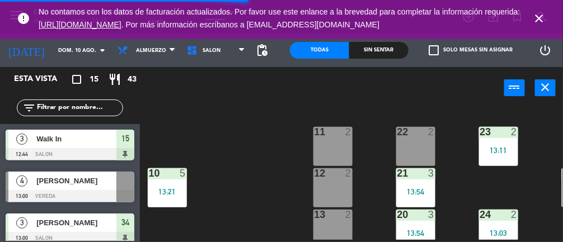
click at [544, 18] on icon "close" at bounding box center [539, 18] width 13 height 13
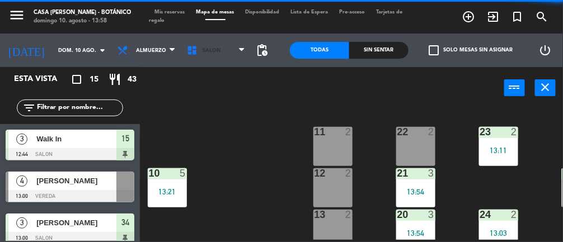
click at [208, 44] on span "SALON" at bounding box center [215, 50] width 69 height 25
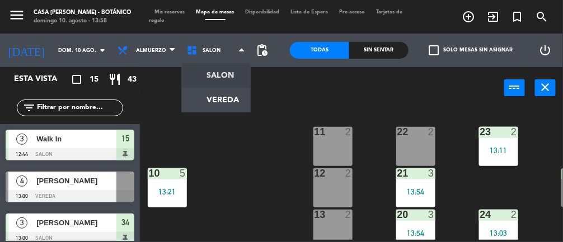
click at [243, 95] on ng-component "menu Casa [PERSON_NAME] - Botánico [PERSON_NAME] 10. [PERSON_NAME] - 13:58 Mis …" at bounding box center [281, 121] width 563 height 242
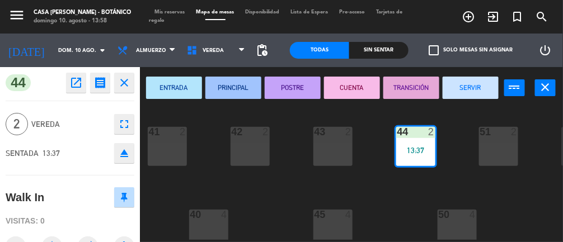
click at [471, 201] on div "41 2 42 2 43 2 44 2 13:37 51 2 52 2 53 2 54 2 14:00 55 2 14:00 40 4 45 4 50 4" at bounding box center [355, 173] width 418 height 133
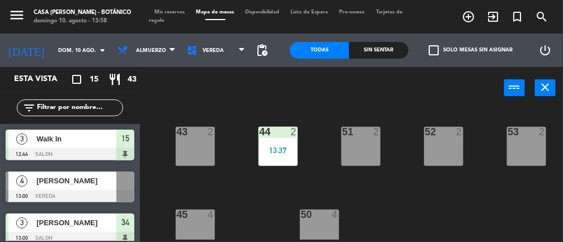
scroll to position [0, 294]
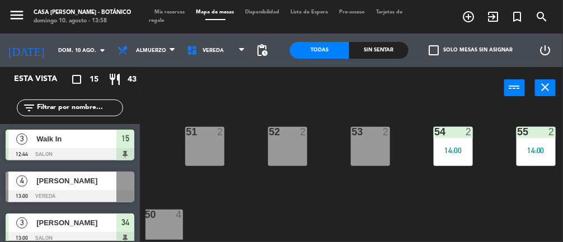
click at [543, 144] on div "55 2 14:00" at bounding box center [536, 146] width 39 height 39
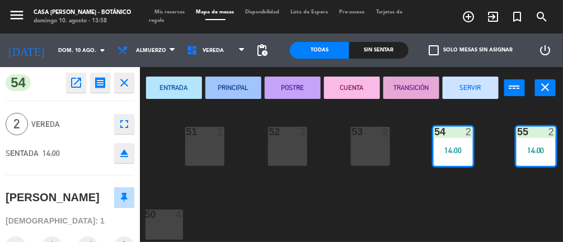
click at [473, 90] on button "SERVIR" at bounding box center [471, 88] width 56 height 22
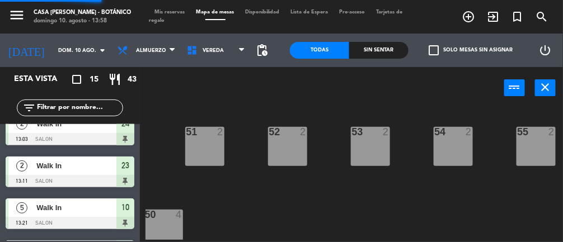
scroll to position [0, 0]
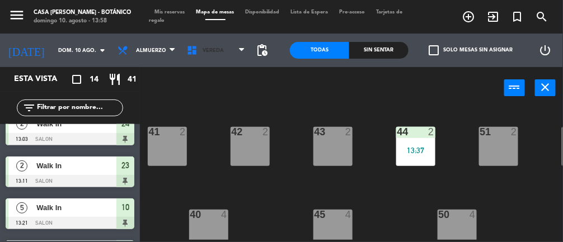
click at [213, 52] on span "VEREDA" at bounding box center [213, 51] width 21 height 6
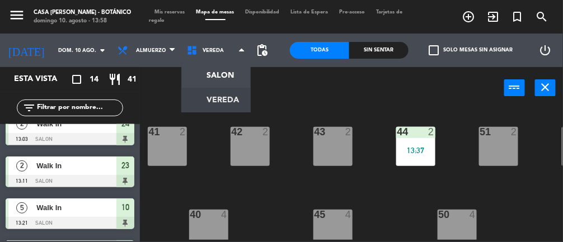
click at [208, 80] on ng-component "menu Casa [PERSON_NAME] - Botánico [PERSON_NAME] 10. [PERSON_NAME] - 13:58 Mis …" at bounding box center [281, 121] width 563 height 242
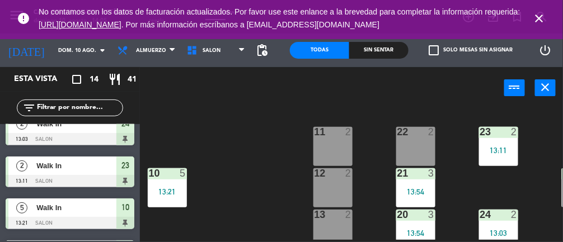
click at [541, 12] on icon "close" at bounding box center [539, 18] width 13 height 13
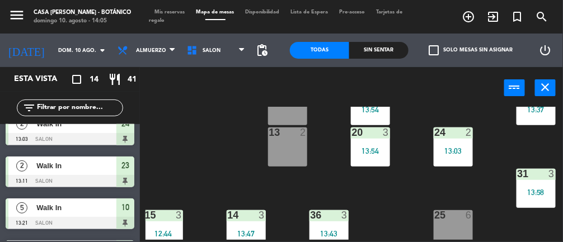
scroll to position [0, 45]
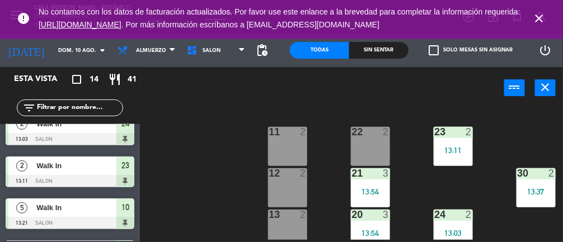
click at [377, 155] on div "22 2" at bounding box center [370, 146] width 39 height 39
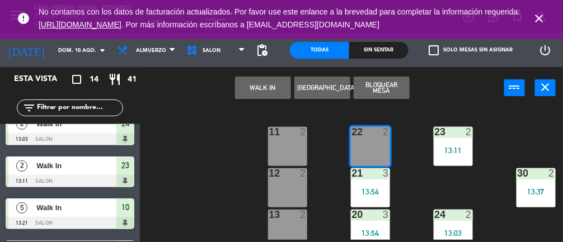
click at [255, 88] on button "WALK IN" at bounding box center [263, 88] width 56 height 22
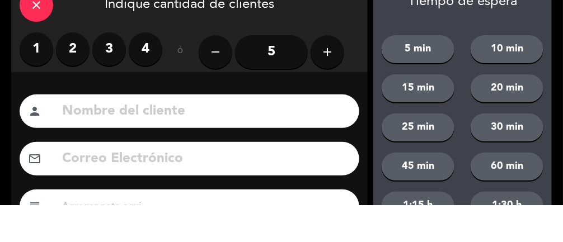
click at [62, 82] on label "2" at bounding box center [73, 86] width 34 height 34
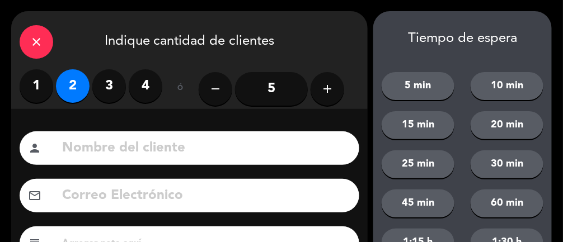
scroll to position [149, 0]
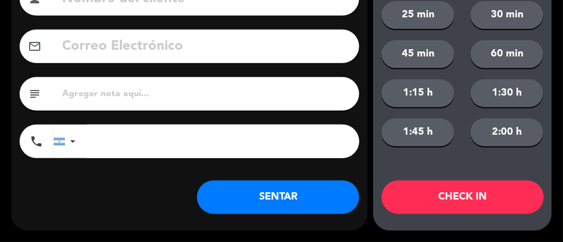
click at [285, 203] on button "SENTAR" at bounding box center [278, 198] width 162 height 34
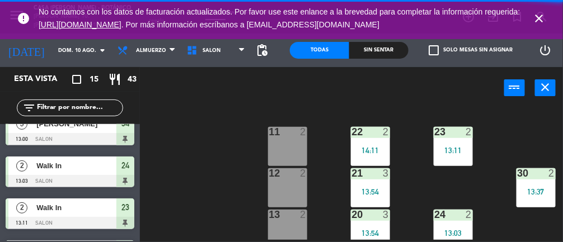
scroll to position [0, 0]
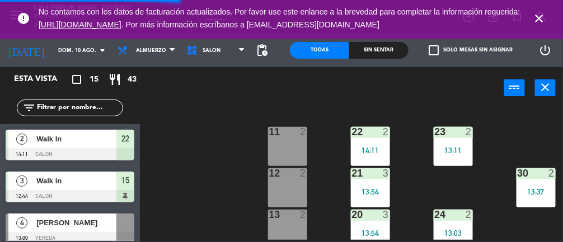
click at [284, 216] on div at bounding box center [287, 215] width 18 height 10
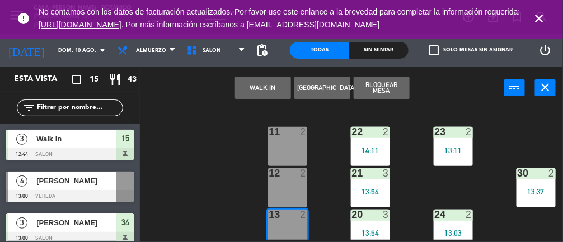
click at [258, 97] on button "WALK IN" at bounding box center [263, 88] width 56 height 22
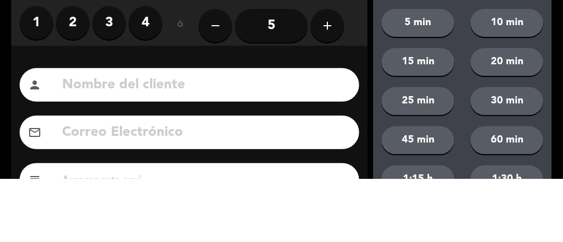
click at [72, 91] on label "2" at bounding box center [73, 86] width 34 height 34
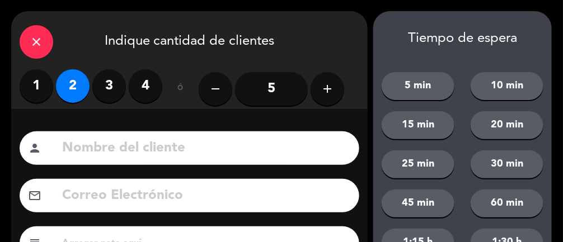
scroll to position [149, 0]
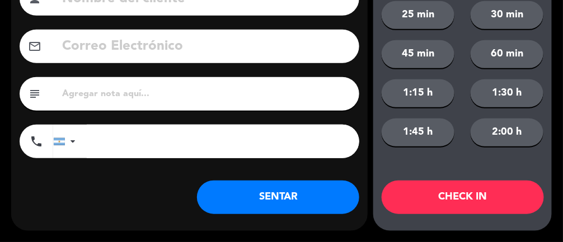
click at [263, 204] on button "SENTAR" at bounding box center [278, 198] width 162 height 34
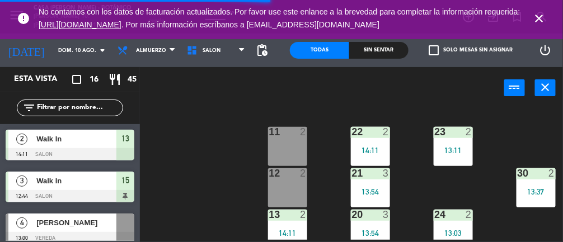
click at [545, 14] on icon "close" at bounding box center [539, 18] width 13 height 13
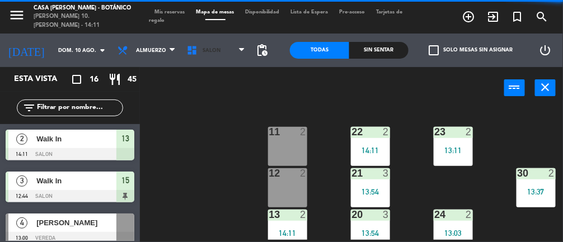
click at [216, 49] on span "SALON" at bounding box center [215, 50] width 69 height 25
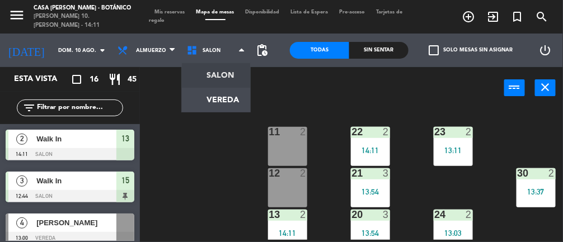
click at [204, 103] on ng-component "menu Casa [PERSON_NAME] - Botánico [PERSON_NAME] 10. [PERSON_NAME] - 14:11 Mis …" at bounding box center [281, 121] width 563 height 242
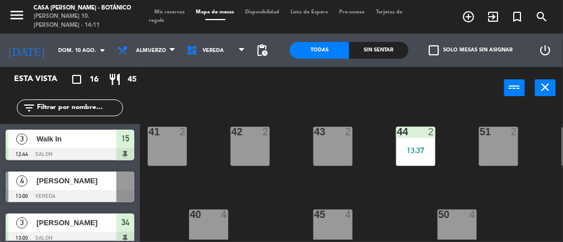
scroll to position [0, 294]
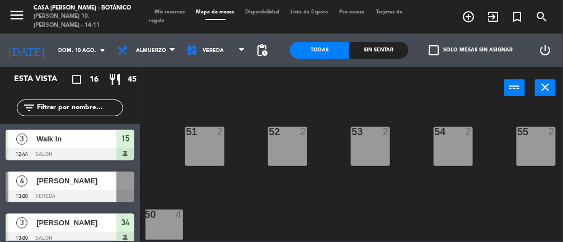
click at [544, 139] on div "55 2" at bounding box center [536, 146] width 39 height 39
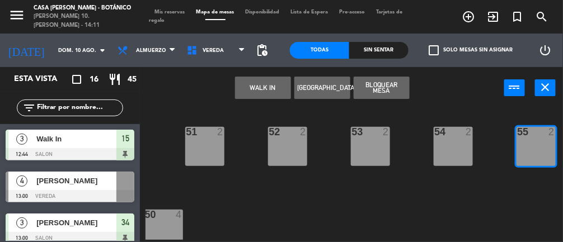
click at [447, 143] on div "54 2" at bounding box center [453, 146] width 39 height 39
click at [264, 88] on button "WALK IN" at bounding box center [263, 88] width 56 height 22
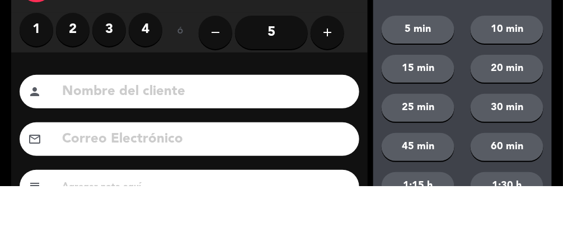
click at [112, 86] on label "3" at bounding box center [109, 86] width 34 height 34
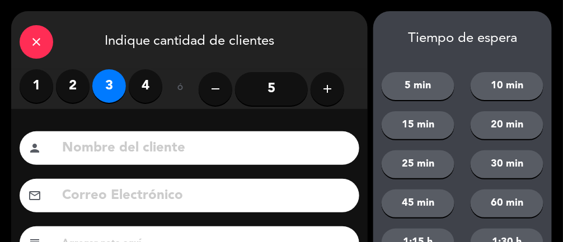
scroll to position [149, 0]
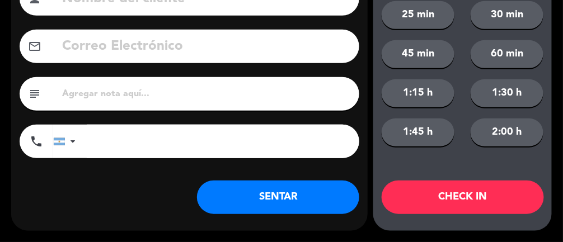
click at [255, 196] on button "SENTAR" at bounding box center [278, 198] width 162 height 34
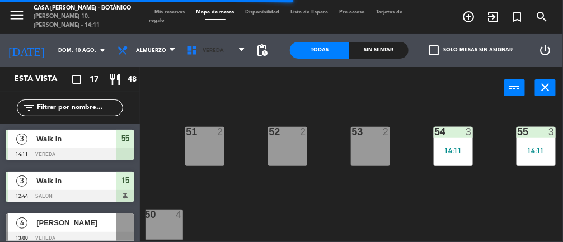
click at [216, 60] on span "VEREDA" at bounding box center [215, 50] width 69 height 25
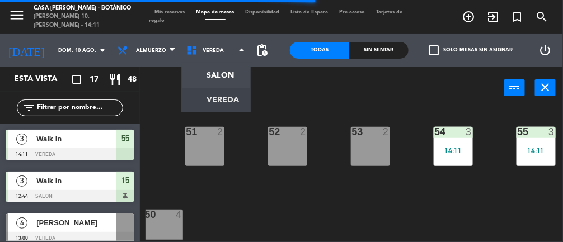
click at [199, 69] on ng-component "menu Casa [PERSON_NAME] - Botánico [PERSON_NAME] 10. [PERSON_NAME] - 14:11 Mis …" at bounding box center [281, 121] width 563 height 242
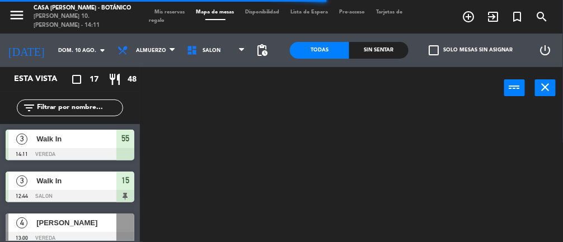
scroll to position [0, 0]
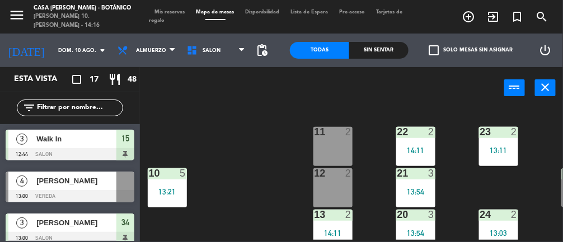
click at [318, 143] on div "11 2" at bounding box center [333, 146] width 39 height 39
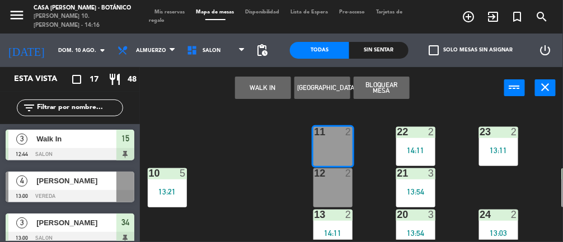
click at [243, 91] on button "WALK IN" at bounding box center [263, 88] width 56 height 22
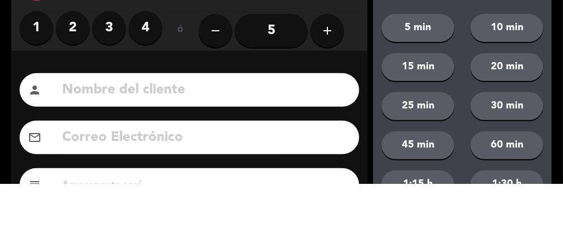
click at [39, 86] on label "1" at bounding box center [37, 86] width 34 height 34
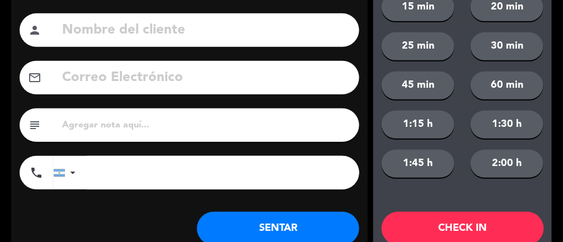
scroll to position [149, 0]
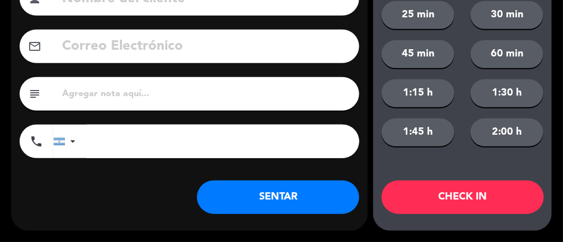
click at [317, 199] on button "SENTAR" at bounding box center [278, 198] width 162 height 34
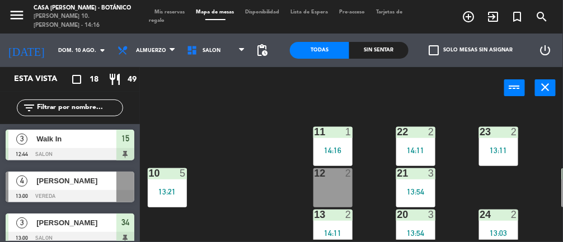
click at [159, 10] on span "Mis reservas" at bounding box center [169, 12] width 41 height 5
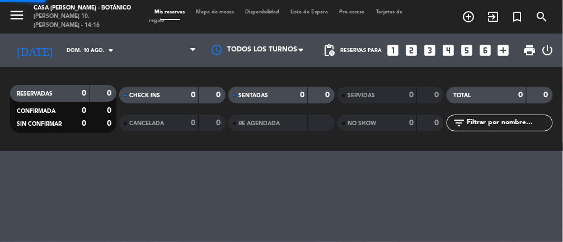
click at [163, 11] on span "Mis reservas" at bounding box center [169, 12] width 41 height 5
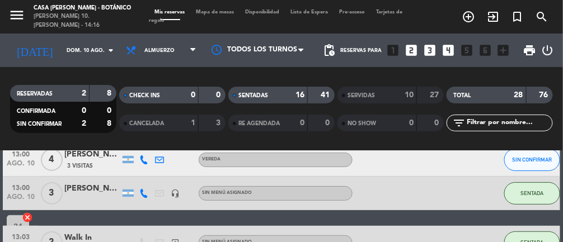
scroll to position [107, 0]
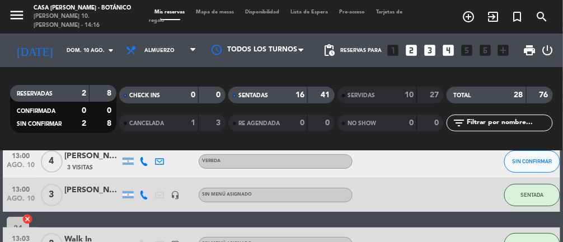
click at [66, 159] on div "[PERSON_NAME]" at bounding box center [92, 156] width 56 height 13
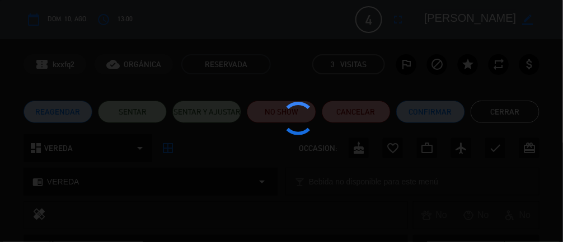
click at [285, 118] on div at bounding box center [299, 119] width 34 height 34
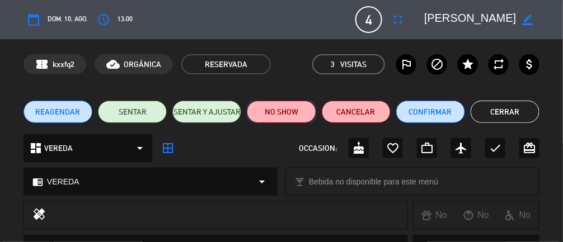
click at [288, 116] on button "NO SHOW" at bounding box center [281, 112] width 69 height 22
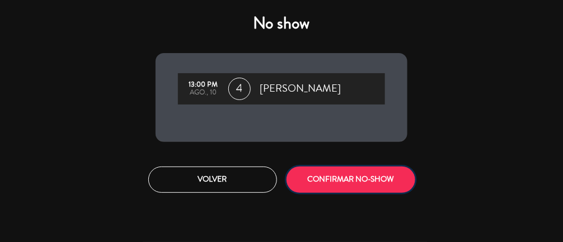
click at [352, 188] on button "CONFIRMAR NO-SHOW" at bounding box center [351, 180] width 129 height 26
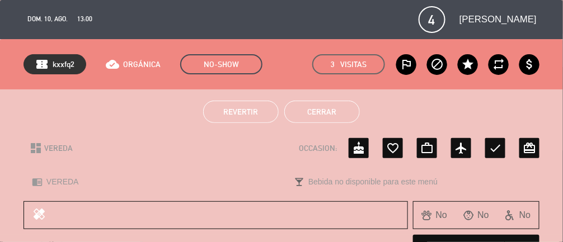
click at [331, 122] on button "Cerrar" at bounding box center [322, 112] width 76 height 22
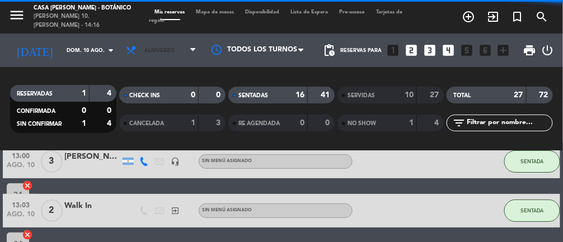
click at [184, 39] on span "Almuerzo" at bounding box center [161, 50] width 82 height 25
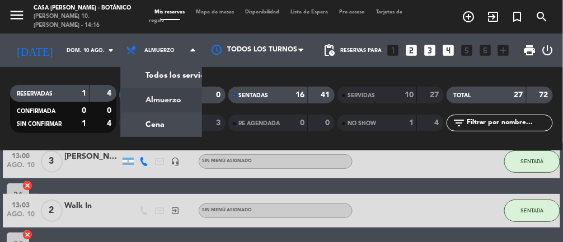
click at [167, 134] on div "menu Casa [PERSON_NAME] - Botánico [PERSON_NAME] 10. [PERSON_NAME] - 14:16 Mis …" at bounding box center [281, 75] width 563 height 151
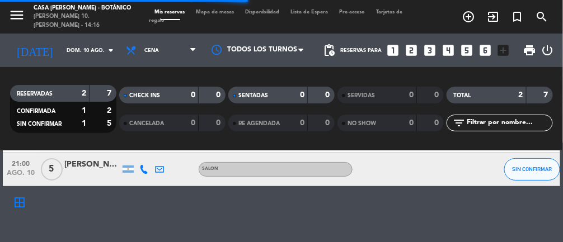
scroll to position [29, 0]
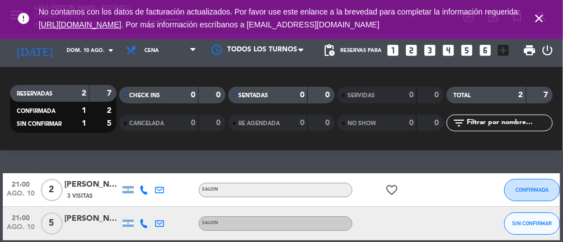
click at [87, 219] on div "[PERSON_NAME]" at bounding box center [92, 219] width 56 height 13
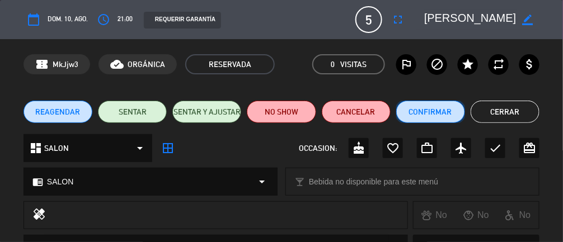
click at [431, 109] on button "Confirmar" at bounding box center [430, 112] width 69 height 22
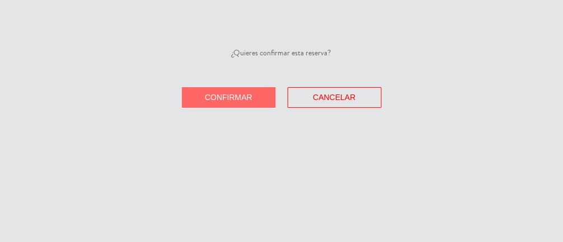
click at [236, 98] on span "Confirmar" at bounding box center [229, 97] width 48 height 9
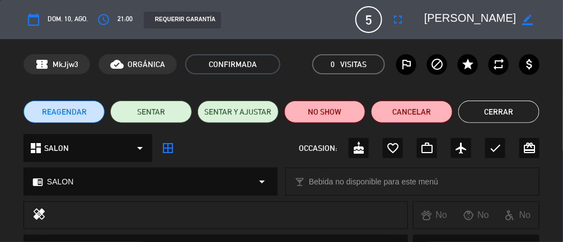
click at [520, 110] on button "Cerrar" at bounding box center [499, 112] width 81 height 22
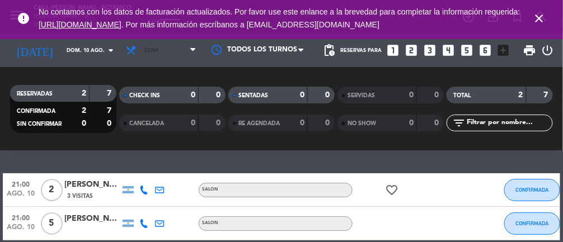
click at [179, 52] on span "Cena" at bounding box center [161, 50] width 82 height 25
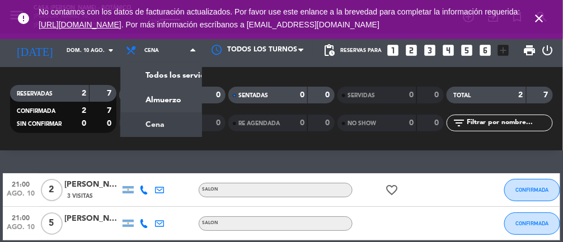
click at [163, 98] on div "menu Casa [PERSON_NAME] - Botánico [PERSON_NAME] 10. [PERSON_NAME] - 14:16 Mis …" at bounding box center [281, 75] width 563 height 151
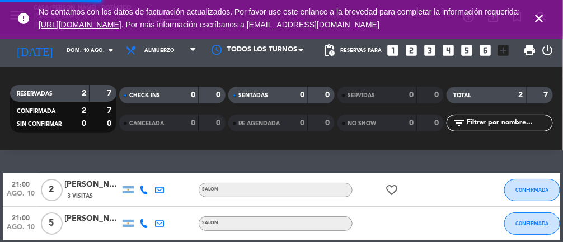
click at [536, 12] on icon "close" at bounding box center [539, 18] width 13 height 13
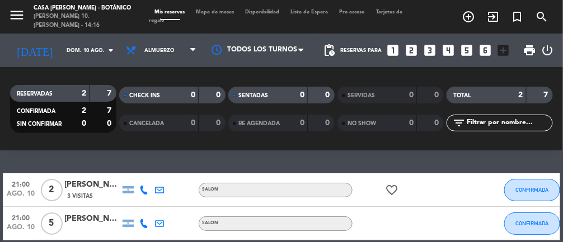
click at [212, 13] on span "Mapa de mesas" at bounding box center [215, 12] width 49 height 5
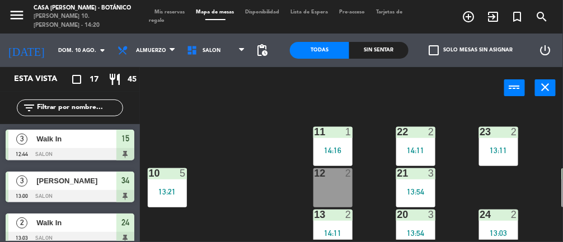
click at [333, 194] on div "12 2" at bounding box center [333, 188] width 39 height 39
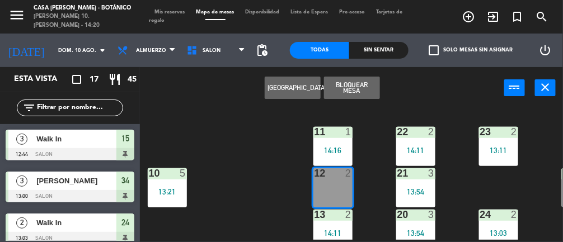
click at [326, 184] on div "12 2" at bounding box center [333, 188] width 39 height 39
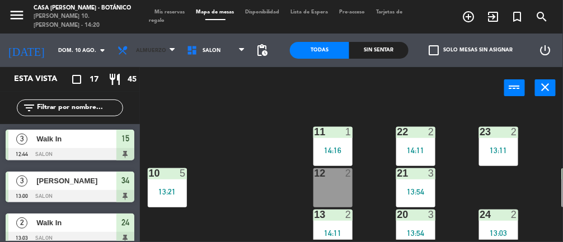
click at [160, 44] on span "Almuerzo" at bounding box center [146, 50] width 69 height 25
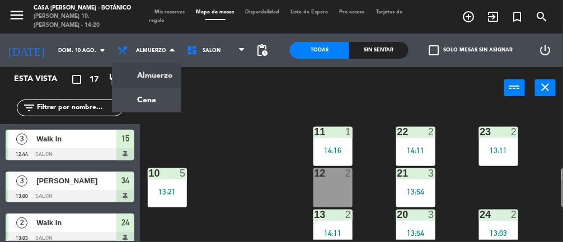
click at [143, 101] on ng-component "menu Casa [PERSON_NAME] - Botánico [PERSON_NAME] 10. [PERSON_NAME] - 14:20 Mis …" at bounding box center [281, 121] width 563 height 242
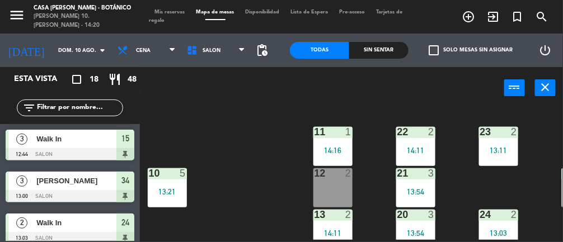
click at [325, 199] on div "12 2" at bounding box center [333, 188] width 39 height 39
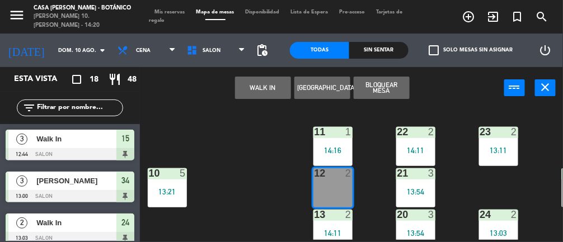
click at [253, 98] on button "WALK IN" at bounding box center [263, 88] width 56 height 22
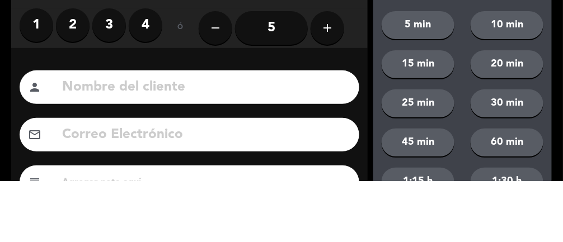
click at [58, 87] on label "2" at bounding box center [73, 86] width 34 height 34
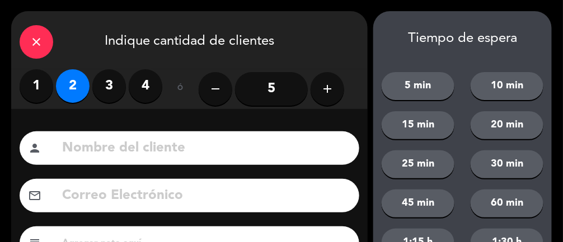
scroll to position [149, 0]
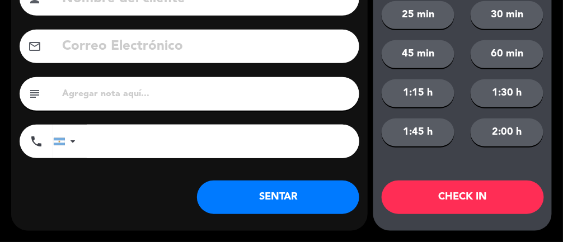
click at [287, 208] on button "SENTAR" at bounding box center [278, 198] width 162 height 34
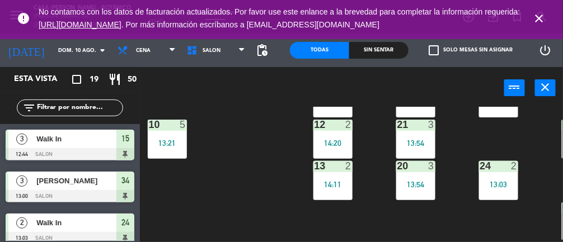
scroll to position [50, 0]
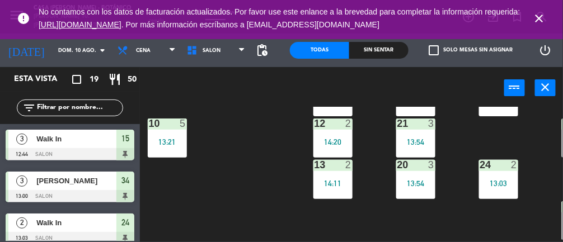
click at [496, 186] on div "13:03" at bounding box center [498, 184] width 39 height 8
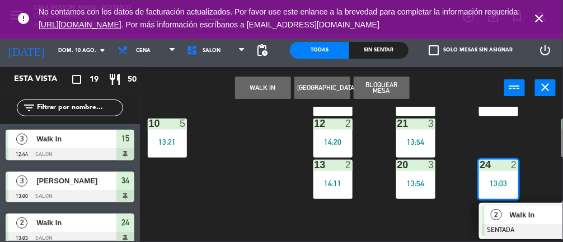
click at [508, 225] on div at bounding box center [542, 231] width 120 height 12
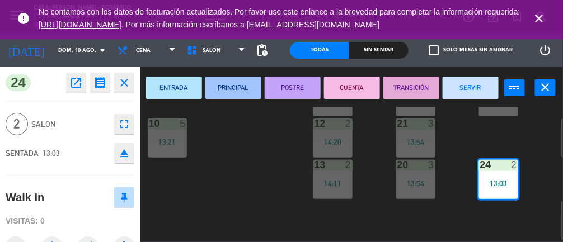
click at [470, 88] on button "SERVIR" at bounding box center [471, 88] width 56 height 22
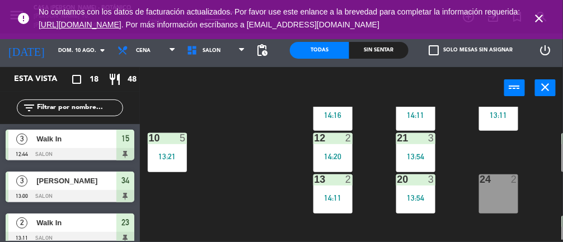
scroll to position [35, 45]
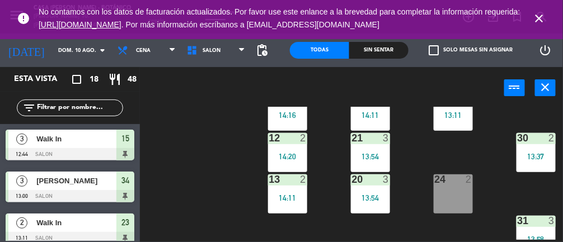
click at [528, 153] on div "13:37" at bounding box center [536, 157] width 39 height 8
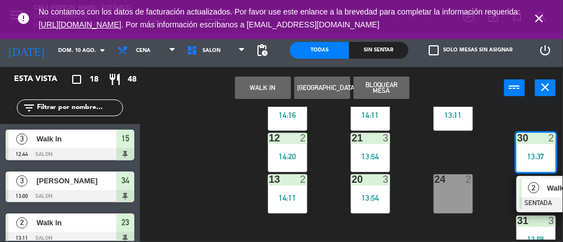
click at [538, 197] on div "2" at bounding box center [534, 188] width 24 height 18
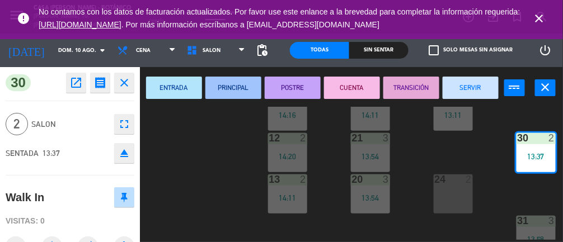
click at [482, 90] on button "SERVIR" at bounding box center [471, 88] width 56 height 22
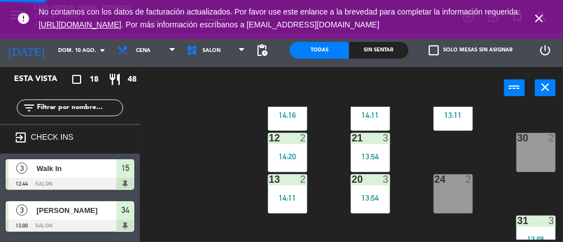
scroll to position [0, 0]
click at [455, 118] on div "13:11" at bounding box center [453, 115] width 39 height 8
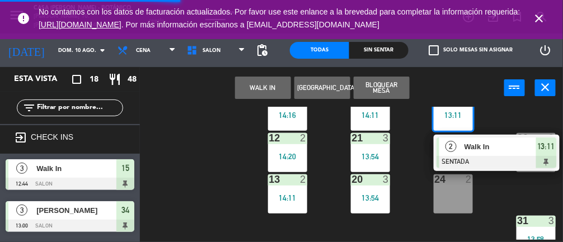
click at [465, 155] on div "Walk In" at bounding box center [500, 147] width 73 height 18
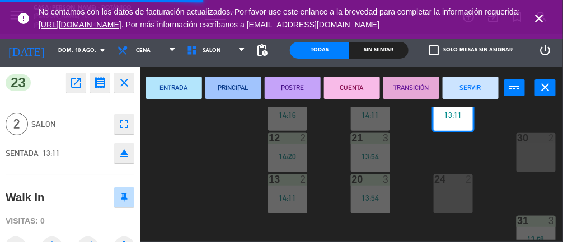
click at [483, 82] on button "SERVIR" at bounding box center [471, 88] width 56 height 22
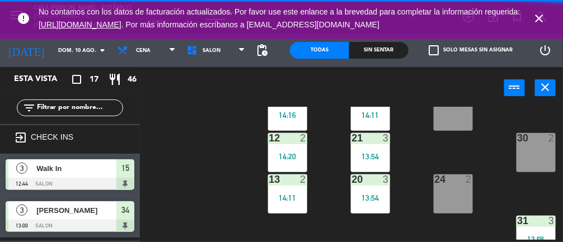
click at [455, 120] on div "23 2" at bounding box center [453, 111] width 39 height 39
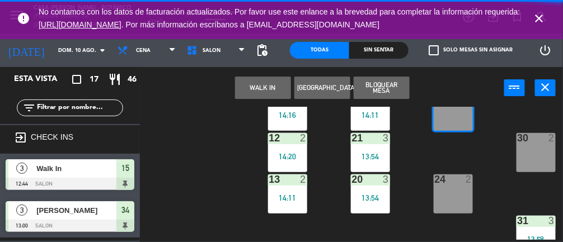
click at [447, 127] on div "23 2" at bounding box center [453, 111] width 39 height 39
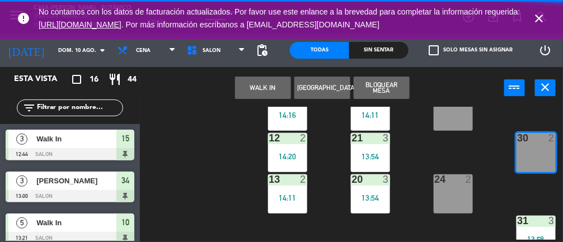
click at [259, 85] on button "WALK IN" at bounding box center [263, 88] width 56 height 22
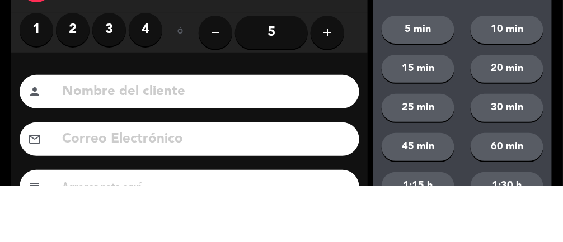
click at [77, 78] on label "2" at bounding box center [73, 86] width 34 height 34
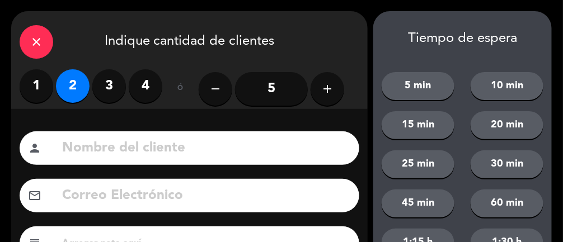
scroll to position [149, 0]
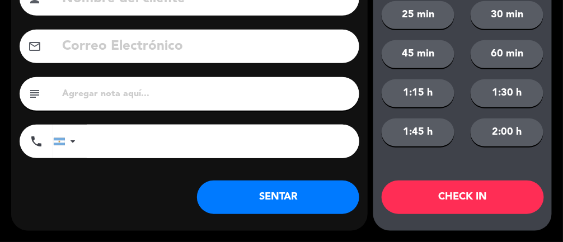
click at [315, 209] on button "SENTAR" at bounding box center [278, 198] width 162 height 34
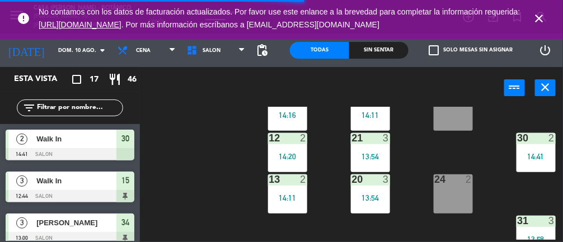
click at [448, 190] on div "24 2" at bounding box center [453, 194] width 39 height 39
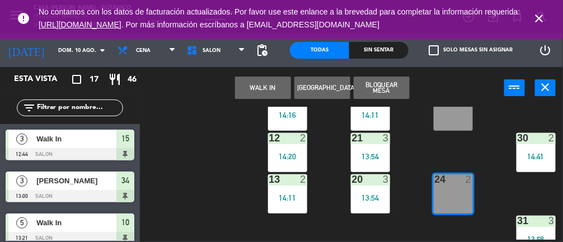
click at [253, 82] on button "WALK IN" at bounding box center [263, 88] width 56 height 22
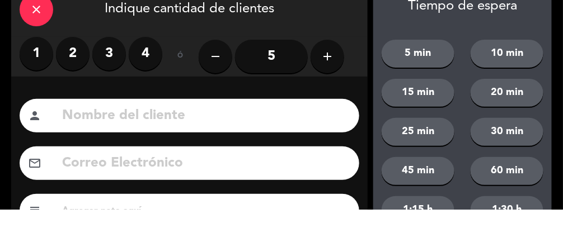
click at [72, 80] on label "2" at bounding box center [73, 86] width 34 height 34
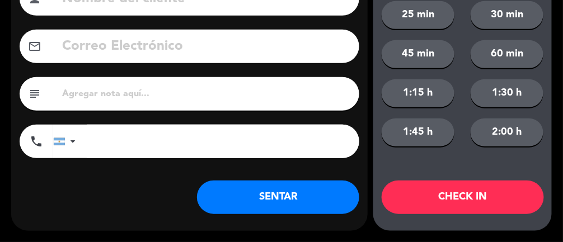
click at [235, 199] on button "SENTAR" at bounding box center [278, 198] width 162 height 34
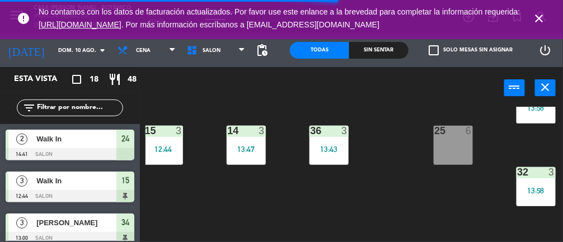
scroll to position [172, 45]
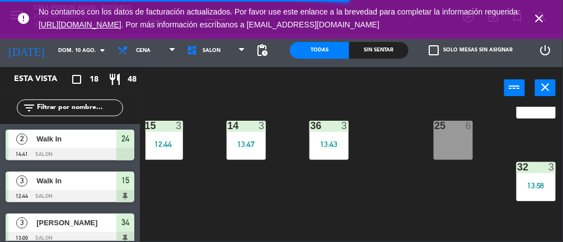
click at [452, 147] on div "25 6" at bounding box center [453, 140] width 39 height 39
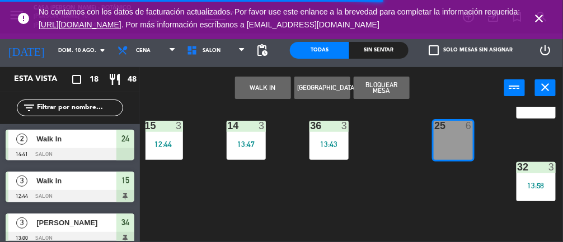
click at [258, 98] on button "WALK IN" at bounding box center [263, 88] width 56 height 22
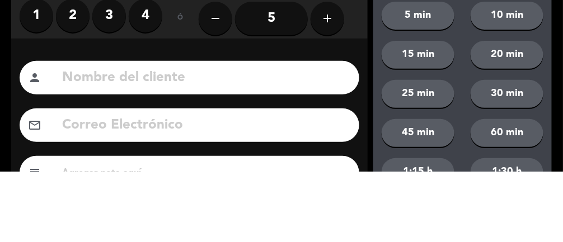
click at [76, 86] on label "2" at bounding box center [73, 86] width 34 height 34
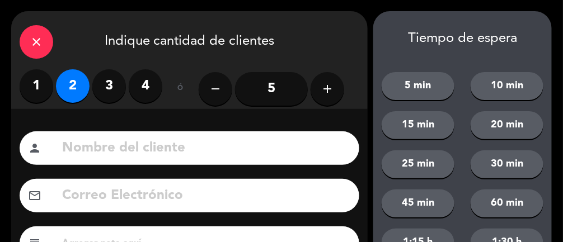
click at [114, 84] on label "3" at bounding box center [109, 86] width 34 height 34
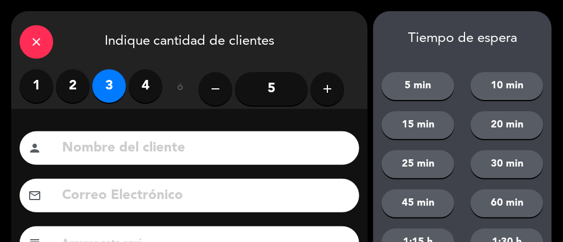
scroll to position [149, 0]
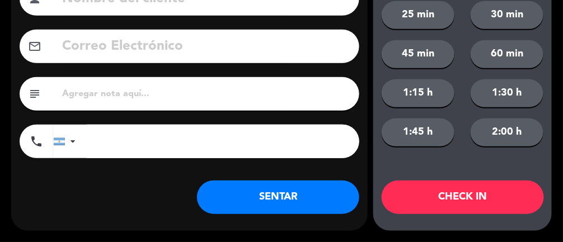
click at [306, 193] on button "SENTAR" at bounding box center [278, 198] width 162 height 34
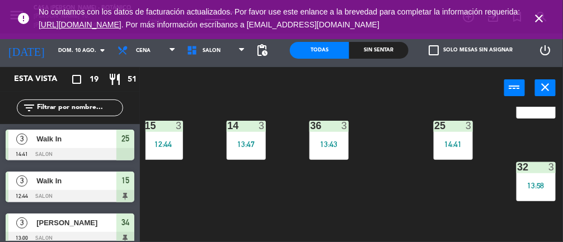
click at [234, 142] on div "13:47" at bounding box center [246, 145] width 39 height 8
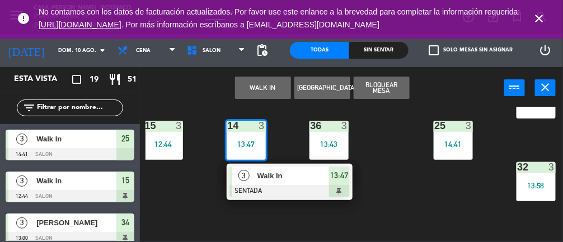
click at [284, 178] on span "Walk In" at bounding box center [294, 176] width 72 height 12
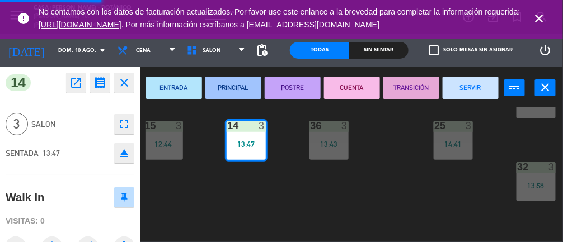
click at [481, 95] on button "SERVIR" at bounding box center [471, 88] width 56 height 22
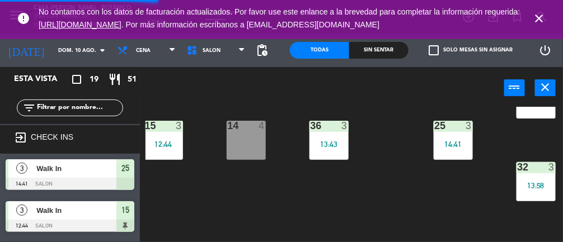
scroll to position [0, 0]
click at [247, 132] on div "14 4" at bounding box center [246, 140] width 39 height 39
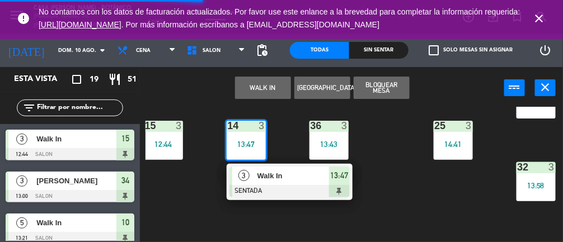
click at [544, 18] on icon "close" at bounding box center [539, 18] width 13 height 13
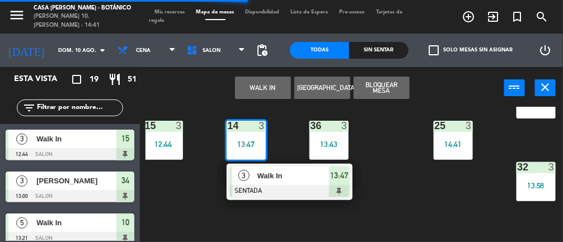
click at [256, 87] on button "WALK IN" at bounding box center [263, 88] width 56 height 22
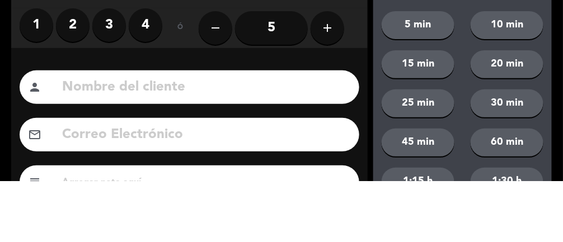
click at [108, 91] on label "3" at bounding box center [109, 86] width 34 height 34
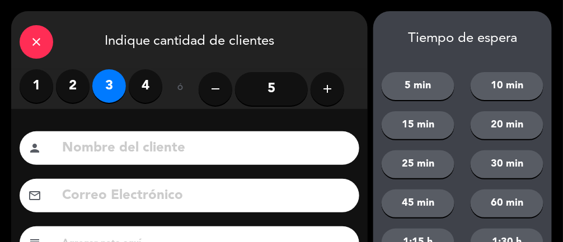
scroll to position [149, 0]
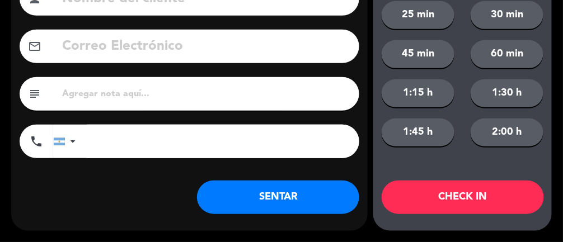
click at [308, 198] on button "SENTAR" at bounding box center [278, 198] width 162 height 34
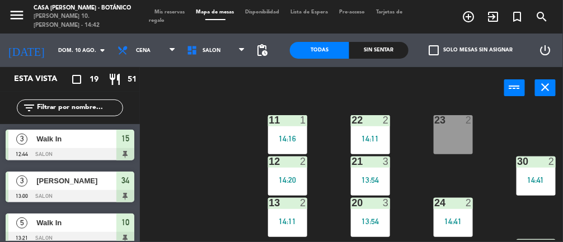
scroll to position [0, 45]
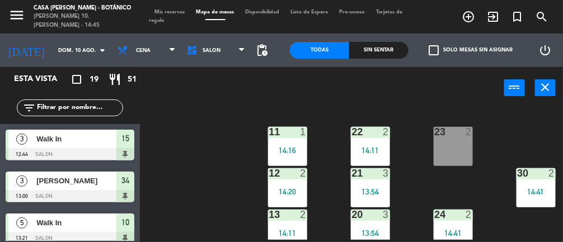
click at [461, 130] on div at bounding box center [453, 132] width 18 height 10
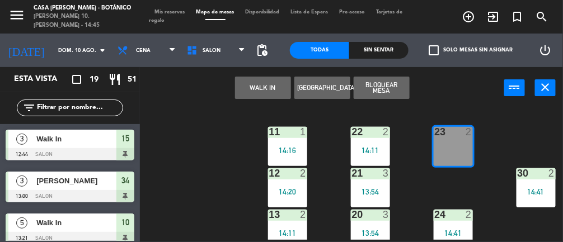
click at [281, 86] on button "WALK IN" at bounding box center [263, 88] width 56 height 22
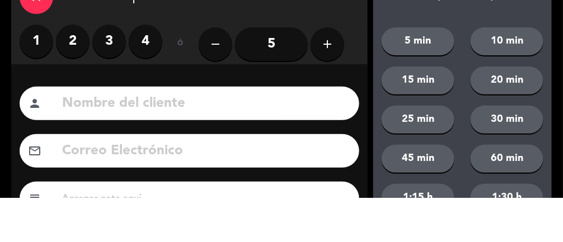
click at [66, 83] on label "2" at bounding box center [73, 86] width 34 height 34
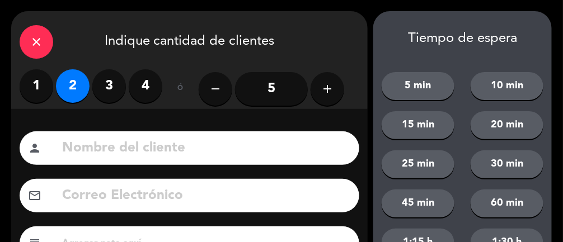
scroll to position [149, 0]
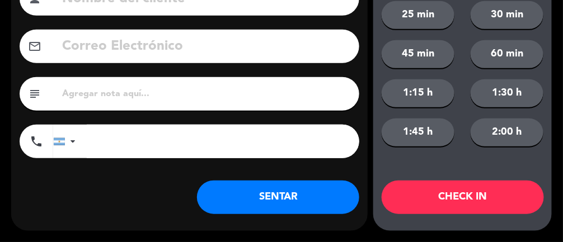
click at [287, 197] on button "SENTAR" at bounding box center [278, 198] width 162 height 34
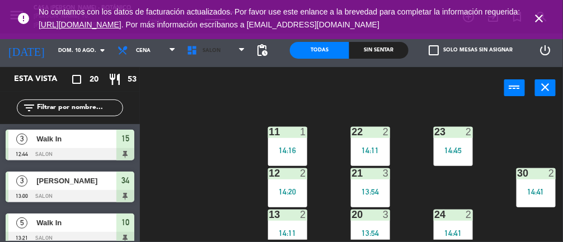
click at [240, 48] on icon at bounding box center [241, 50] width 5 height 9
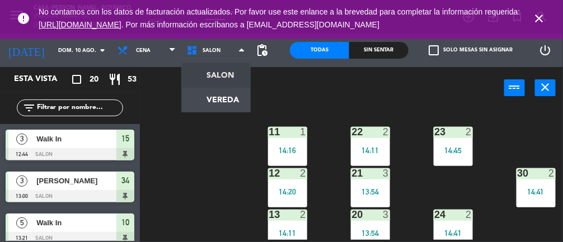
click at [239, 100] on ng-component "menu Casa [PERSON_NAME] - Botánico [PERSON_NAME] 10. [PERSON_NAME] - 14:56 Mis …" at bounding box center [281, 121] width 563 height 242
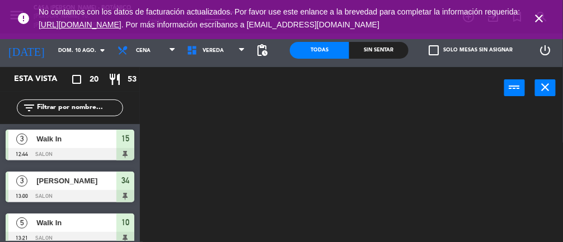
scroll to position [0, 0]
click at [535, 20] on icon "close" at bounding box center [539, 18] width 13 height 13
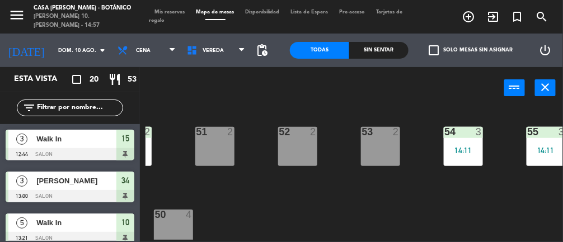
scroll to position [0, 294]
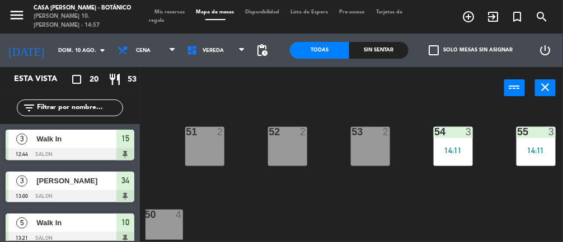
click at [282, 148] on div "52 2" at bounding box center [287, 146] width 39 height 39
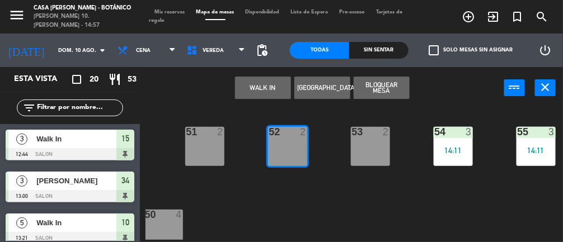
click at [254, 84] on button "WALK IN" at bounding box center [263, 88] width 56 height 22
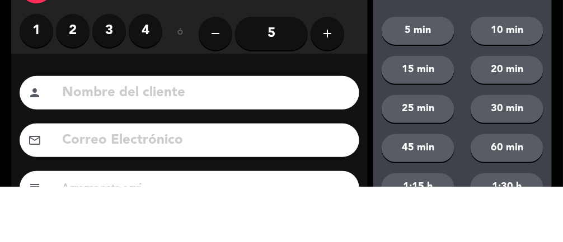
click at [69, 85] on label "2" at bounding box center [73, 86] width 34 height 34
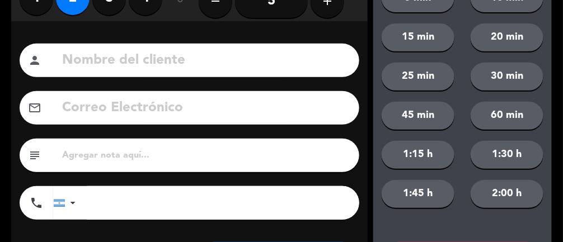
scroll to position [149, 0]
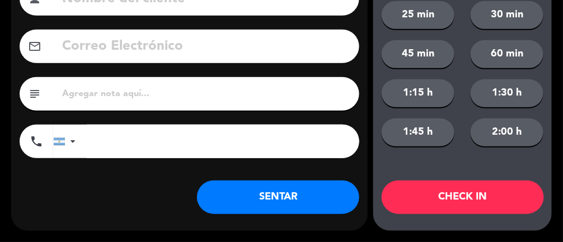
click at [292, 189] on button "SENTAR" at bounding box center [278, 198] width 162 height 34
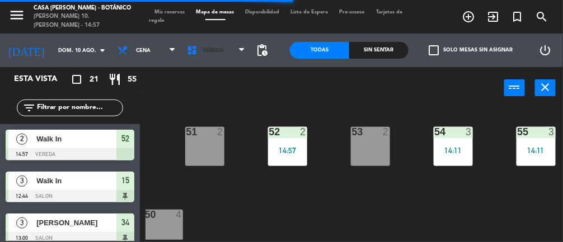
click at [196, 54] on icon at bounding box center [194, 50] width 16 height 11
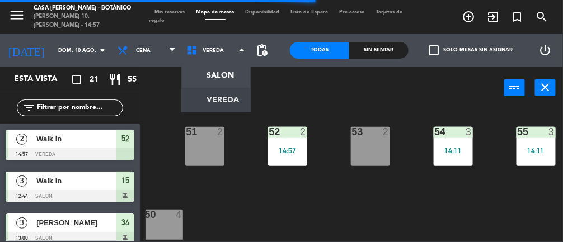
click at [211, 77] on ng-component "menu Casa [PERSON_NAME] - Botánico [PERSON_NAME] 10. [PERSON_NAME] - 14:57 Mis …" at bounding box center [281, 121] width 563 height 242
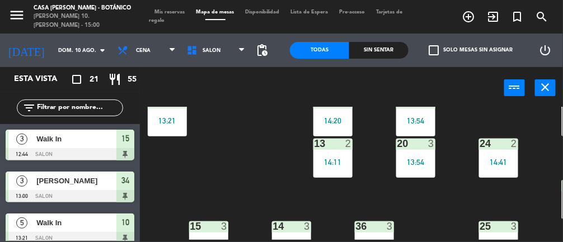
scroll to position [78, 0]
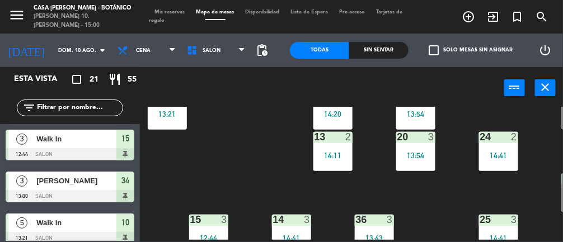
click at [418, 156] on div "13:54" at bounding box center [415, 156] width 39 height 8
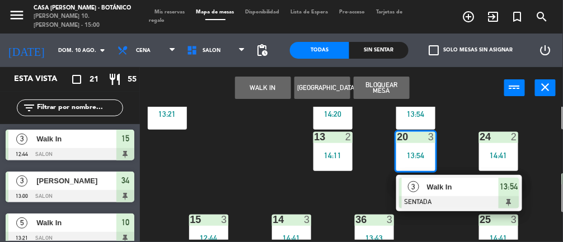
click at [434, 191] on span "Walk In" at bounding box center [463, 187] width 72 height 12
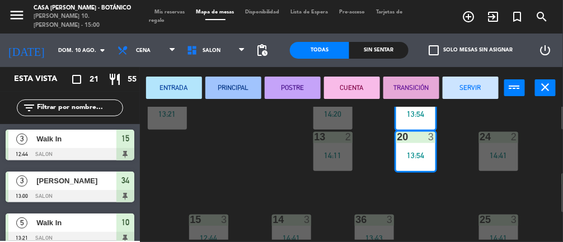
click at [470, 96] on button "SERVIR" at bounding box center [471, 88] width 56 height 22
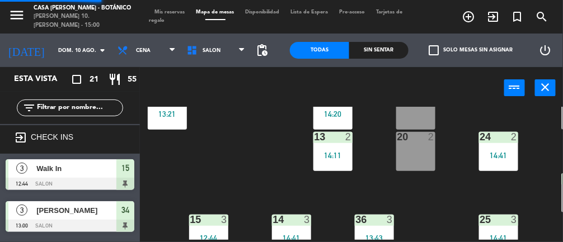
scroll to position [0, 0]
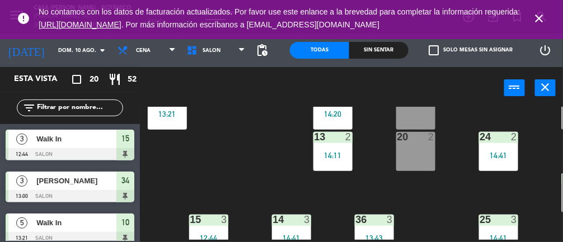
click at [543, 17] on icon "close" at bounding box center [539, 18] width 13 height 13
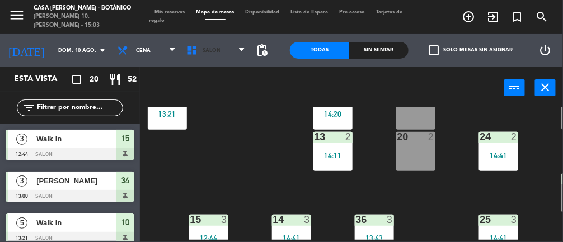
click at [224, 48] on span "SALON" at bounding box center [215, 50] width 69 height 25
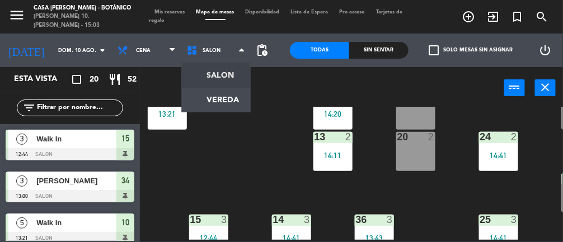
click at [234, 105] on ng-component "menu Casa [PERSON_NAME] - Botánico [PERSON_NAME] 10. [PERSON_NAME] - 15:03 Mis …" at bounding box center [281, 121] width 563 height 242
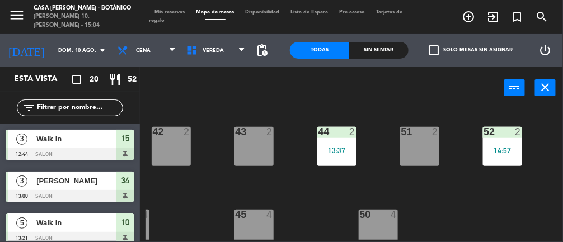
scroll to position [0, 294]
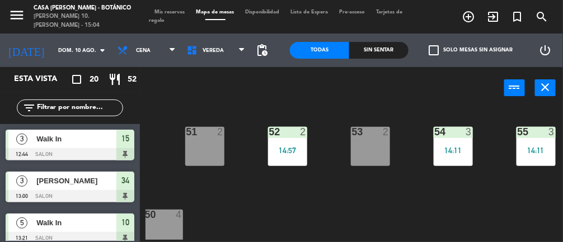
click at [296, 163] on div "52 2 14:57" at bounding box center [287, 146] width 39 height 39
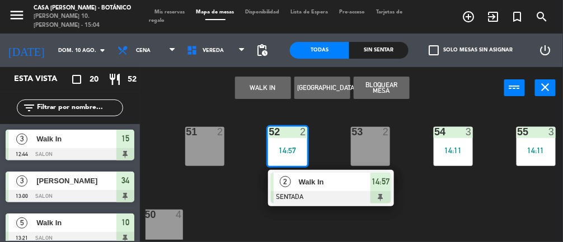
click at [326, 193] on div at bounding box center [331, 197] width 120 height 12
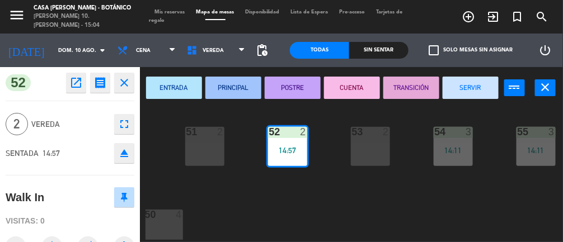
click at [473, 95] on button "SERVIR" at bounding box center [471, 88] width 56 height 22
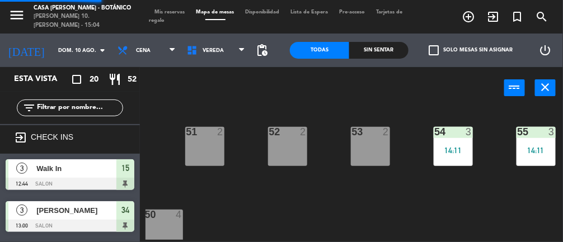
scroll to position [183, 0]
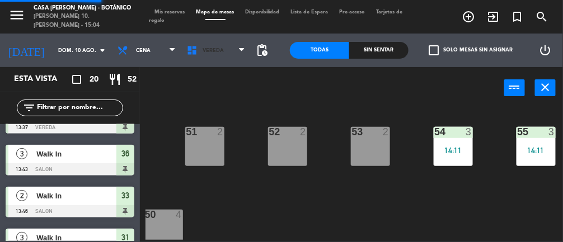
click at [221, 62] on span "VEREDA" at bounding box center [215, 50] width 69 height 25
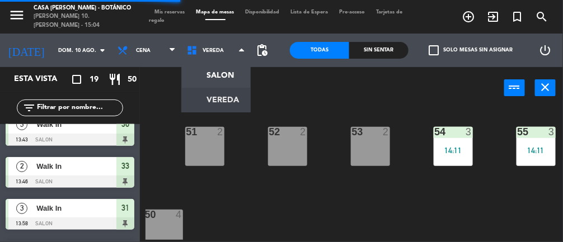
click at [234, 74] on ng-component "menu Casa [PERSON_NAME] - Botánico [PERSON_NAME] 10. [PERSON_NAME] - 15:04 Mis …" at bounding box center [281, 121] width 563 height 242
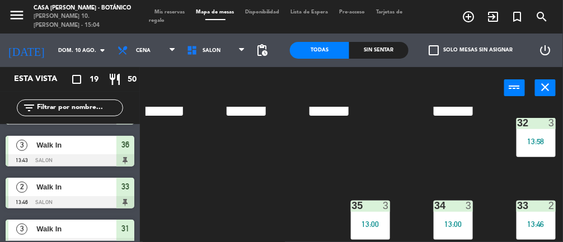
scroll to position [162, 0]
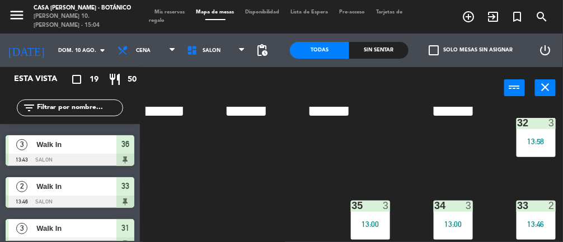
click at [100, 190] on span "Walk In" at bounding box center [76, 187] width 80 height 12
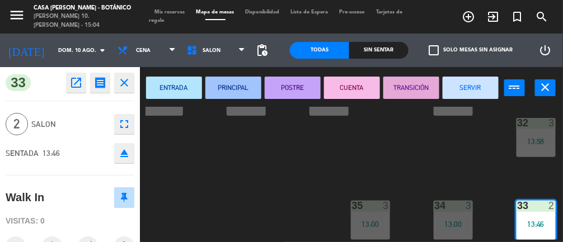
click at [466, 87] on button "SERVIR" at bounding box center [471, 88] width 56 height 22
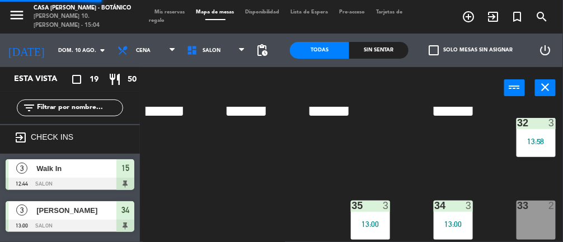
scroll to position [0, 0]
click at [536, 213] on div "33 2" at bounding box center [536, 220] width 39 height 39
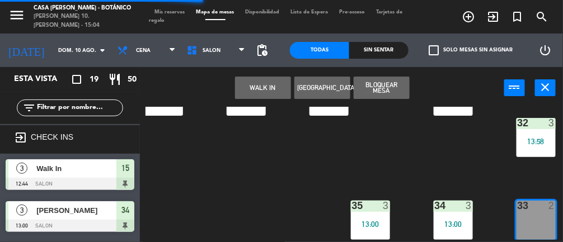
click at [258, 84] on button "WALK IN" at bounding box center [263, 88] width 56 height 22
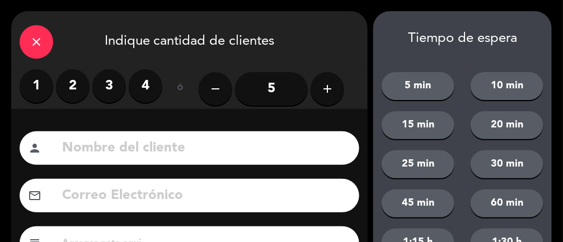
click at [71, 44] on div "close Indique cantidad de clientes" at bounding box center [189, 40] width 357 height 58
click at [64, 93] on label "2" at bounding box center [73, 86] width 34 height 34
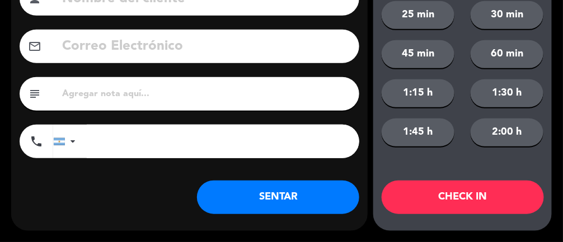
click at [293, 208] on button "SENTAR" at bounding box center [278, 198] width 162 height 34
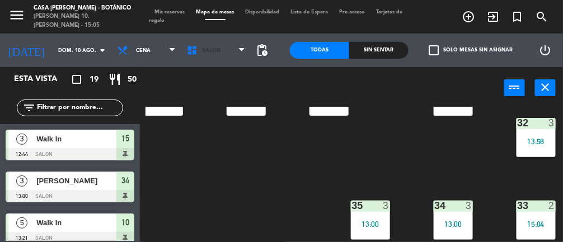
click at [204, 44] on span "SALON" at bounding box center [215, 50] width 69 height 25
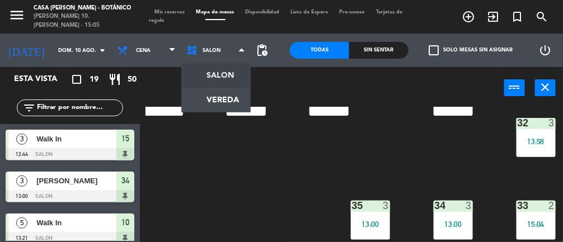
click at [204, 102] on ng-component "menu Casa [PERSON_NAME] - Botánico [PERSON_NAME] 10. [PERSON_NAME] - 15:05 Mis …" at bounding box center [281, 121] width 563 height 242
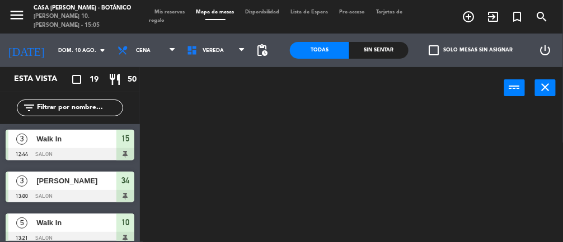
scroll to position [0, 0]
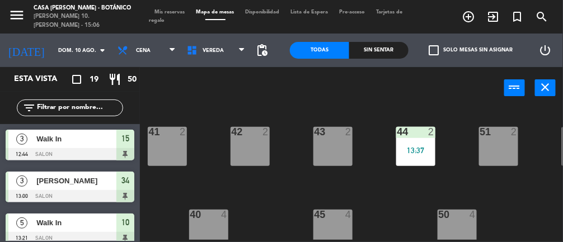
click at [168, 149] on div "41 2" at bounding box center [167, 146] width 39 height 39
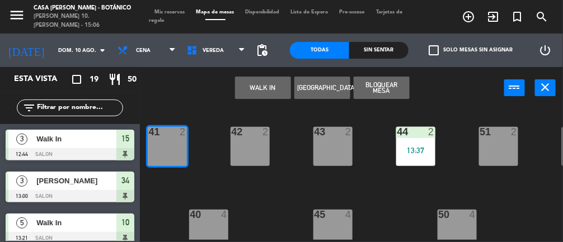
click at [254, 149] on div "42 2" at bounding box center [250, 146] width 39 height 39
click at [258, 98] on button "WALK IN" at bounding box center [263, 88] width 56 height 22
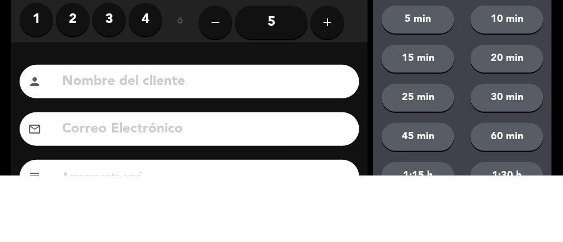
click at [60, 92] on label "2" at bounding box center [73, 86] width 34 height 34
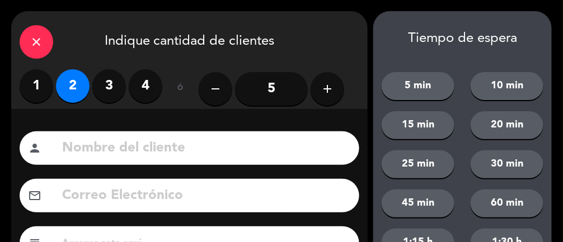
scroll to position [149, 0]
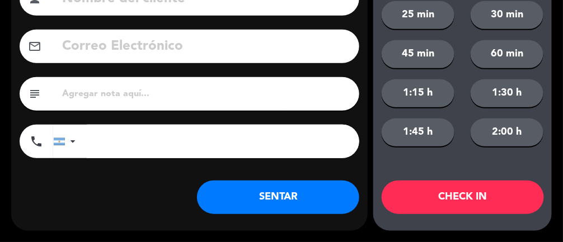
click at [265, 196] on button "SENTAR" at bounding box center [278, 198] width 162 height 34
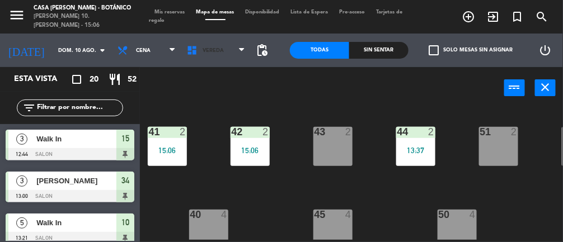
click at [203, 60] on span "VEREDA" at bounding box center [215, 50] width 69 height 25
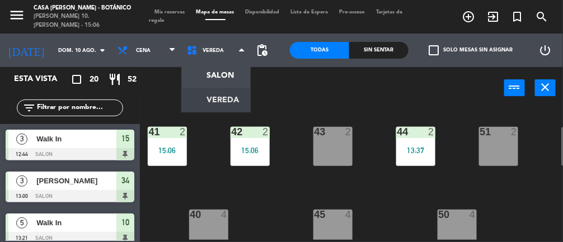
click at [203, 82] on ng-component "menu Casa [PERSON_NAME] - Botánico [PERSON_NAME] 10. [PERSON_NAME] - 15:06 Mis …" at bounding box center [281, 121] width 563 height 242
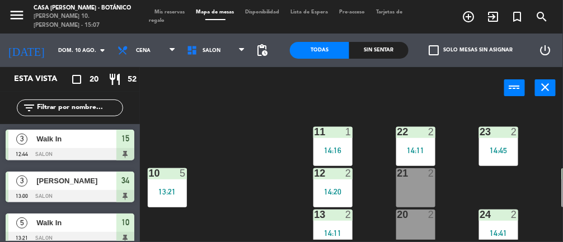
click at [341, 151] on div "14:16" at bounding box center [333, 151] width 39 height 8
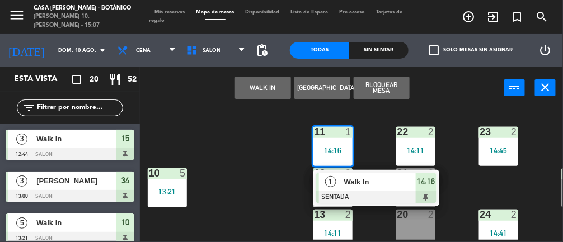
click at [366, 195] on div at bounding box center [376, 197] width 120 height 12
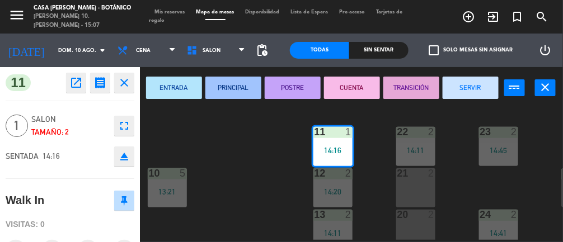
click at [480, 83] on button "SERVIR" at bounding box center [471, 88] width 56 height 22
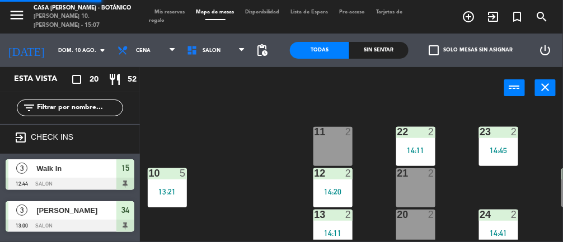
scroll to position [0, 0]
click at [181, 190] on div "13:21" at bounding box center [167, 192] width 39 height 8
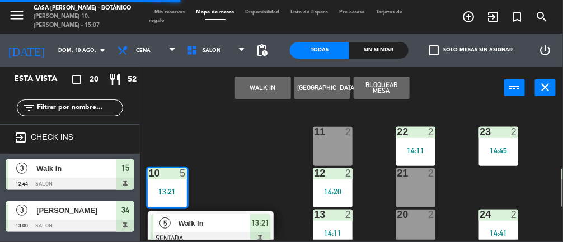
click at [244, 230] on div "Walk In" at bounding box center [213, 223] width 73 height 18
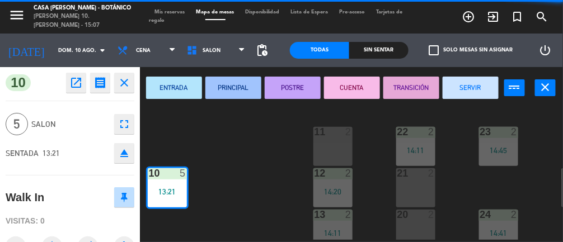
click at [482, 88] on button "SERVIR" at bounding box center [471, 88] width 56 height 22
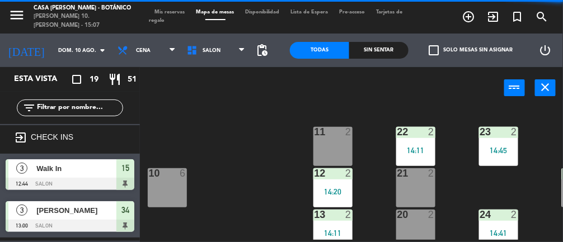
click at [171, 194] on div "10 6" at bounding box center [167, 188] width 39 height 39
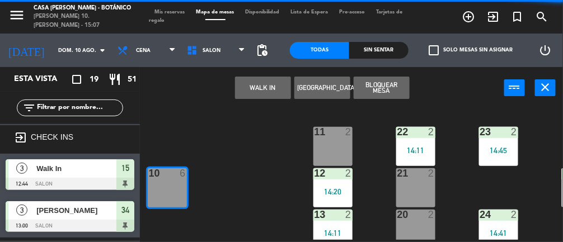
click at [268, 92] on button "WALK IN" at bounding box center [263, 88] width 56 height 22
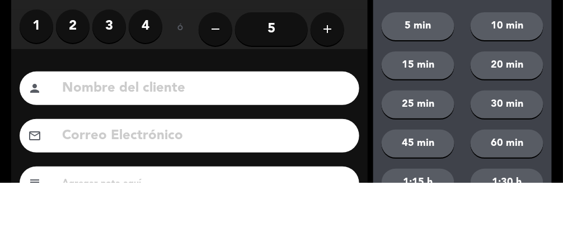
click at [143, 85] on label "4" at bounding box center [146, 86] width 34 height 34
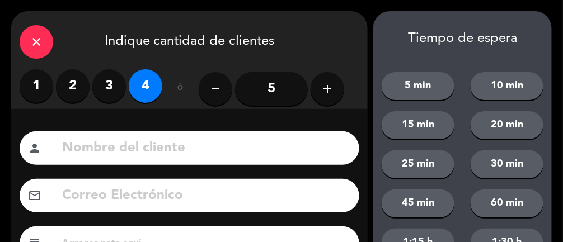
scroll to position [149, 0]
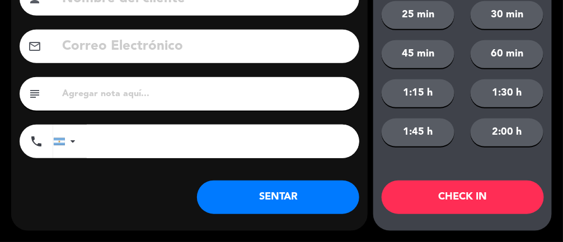
click at [324, 197] on button "SENTAR" at bounding box center [278, 198] width 162 height 34
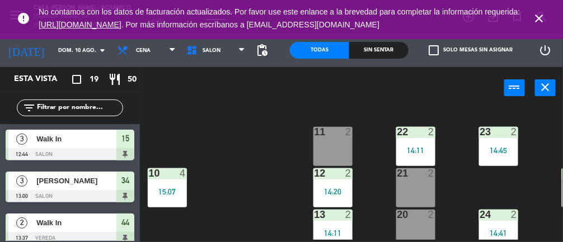
click at [539, 22] on icon "close" at bounding box center [539, 18] width 13 height 13
click at [544, 22] on icon "close" at bounding box center [539, 18] width 13 height 13
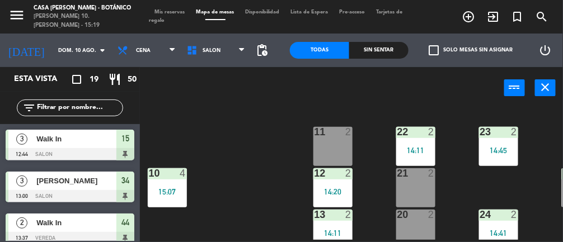
scroll to position [34, 0]
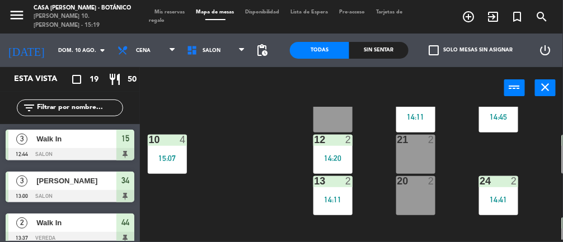
click at [421, 202] on div "20 2" at bounding box center [415, 195] width 39 height 39
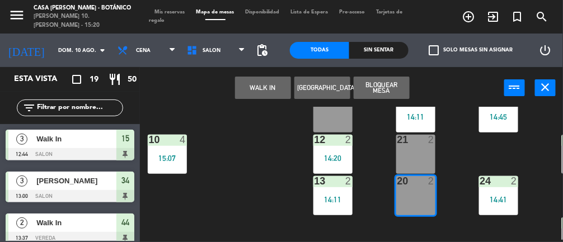
click at [264, 89] on button "WALK IN" at bounding box center [263, 88] width 56 height 22
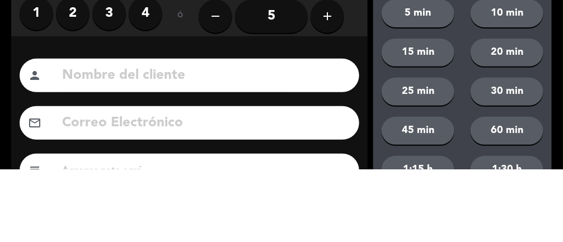
click at [32, 101] on label "1" at bounding box center [37, 86] width 34 height 34
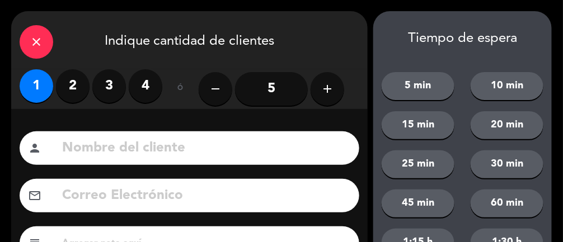
scroll to position [149, 0]
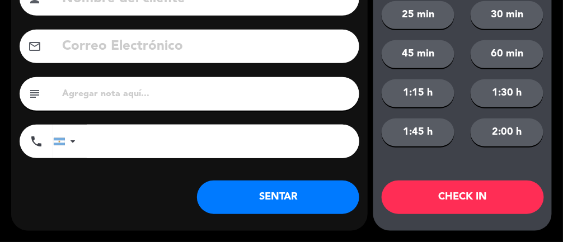
click at [324, 201] on button "SENTAR" at bounding box center [278, 198] width 162 height 34
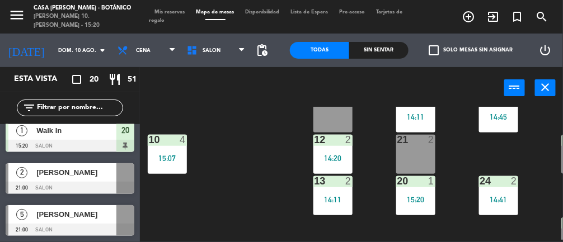
scroll to position [0, 0]
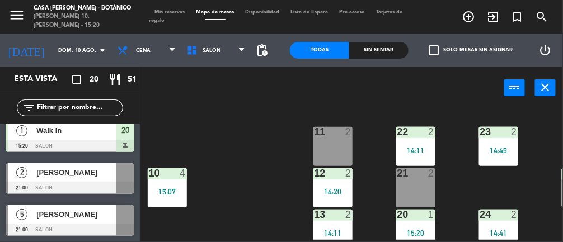
click at [89, 186] on div at bounding box center [70, 188] width 129 height 12
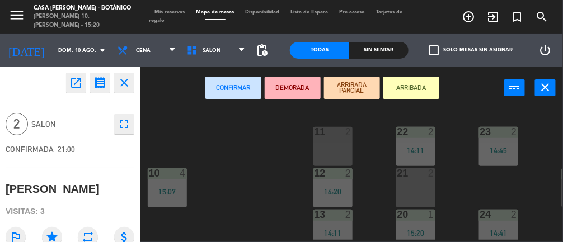
click at [500, 136] on div at bounding box center [498, 132] width 18 height 10
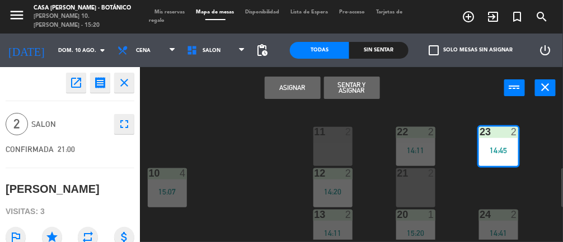
click at [288, 90] on button "Asignar" at bounding box center [293, 88] width 56 height 22
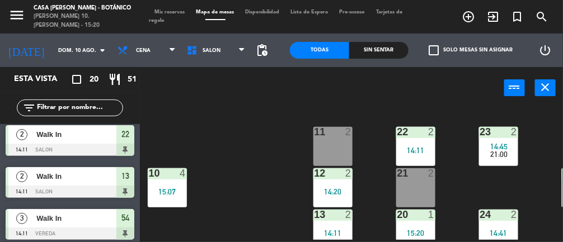
scroll to position [722, 0]
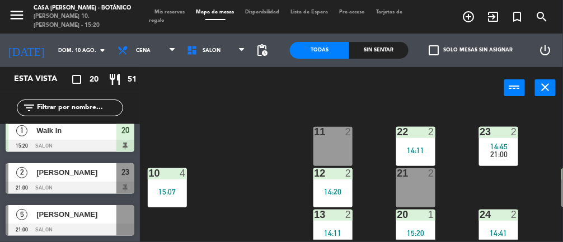
click at [84, 223] on div "[PERSON_NAME]" at bounding box center [75, 214] width 81 height 18
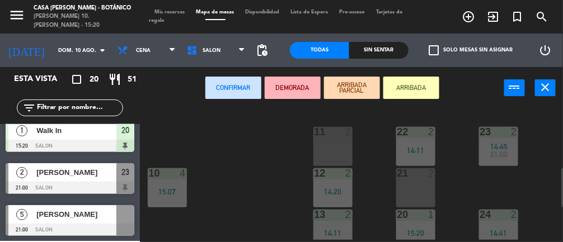
click at [175, 186] on div "10 4 15:07" at bounding box center [167, 188] width 39 height 39
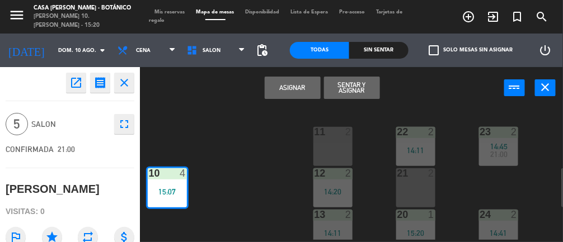
click at [298, 92] on button "Asignar" at bounding box center [293, 88] width 56 height 22
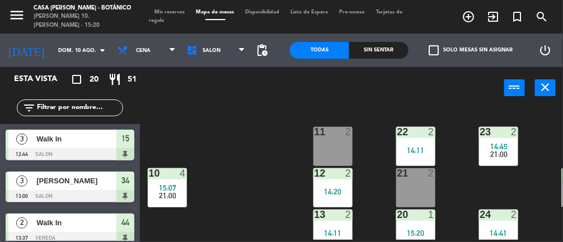
scroll to position [256, 0]
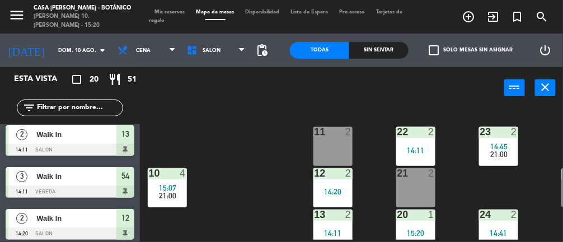
click at [53, 43] on input "dom. 10 ago." at bounding box center [89, 50] width 72 height 17
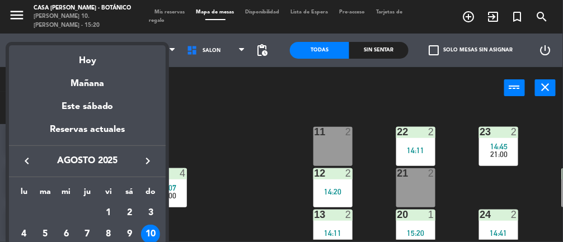
click at [74, 81] on div "Mañana" at bounding box center [87, 79] width 157 height 23
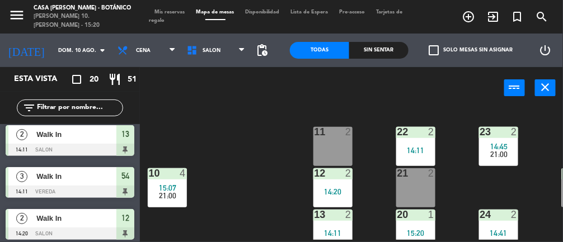
type input "lun. 11 ago."
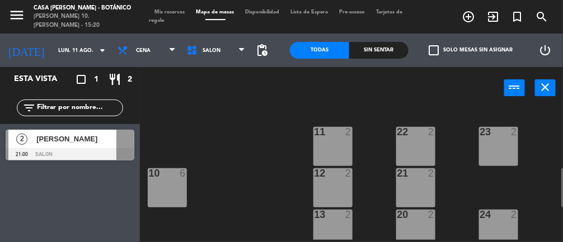
scroll to position [0, 0]
click at [134, 59] on span "Cena" at bounding box center [146, 50] width 69 height 25
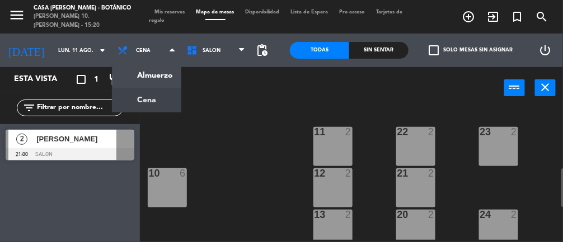
click at [130, 71] on ng-component "menu Casa [PERSON_NAME] - Botánico [PERSON_NAME] 10. [PERSON_NAME] - 15:20 Mis …" at bounding box center [281, 121] width 563 height 242
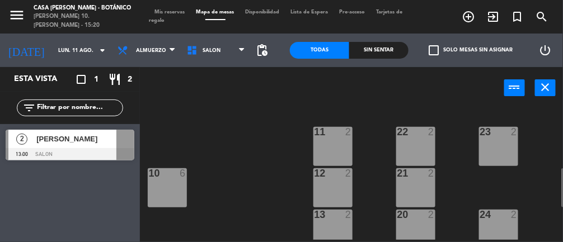
click at [171, 10] on span "Mis reservas" at bounding box center [169, 12] width 41 height 5
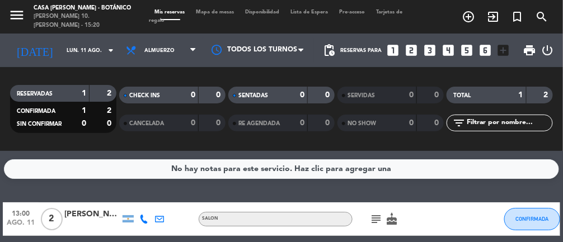
click at [376, 213] on icon "subject" at bounding box center [376, 219] width 13 height 13
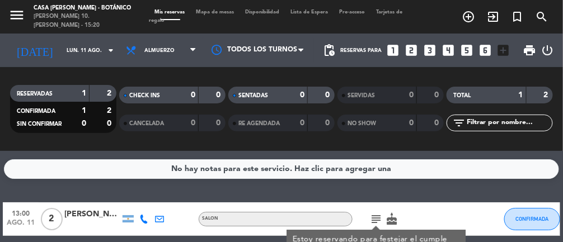
click at [61, 50] on input "lun. 11 ago." at bounding box center [97, 50] width 72 height 17
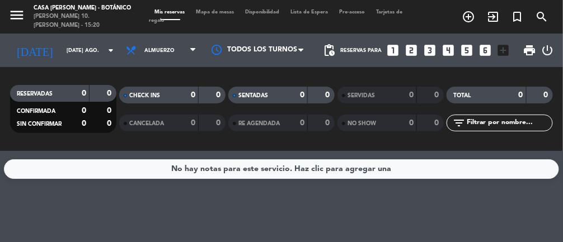
click at [62, 52] on input "[DATE] ago." at bounding box center [97, 50] width 72 height 17
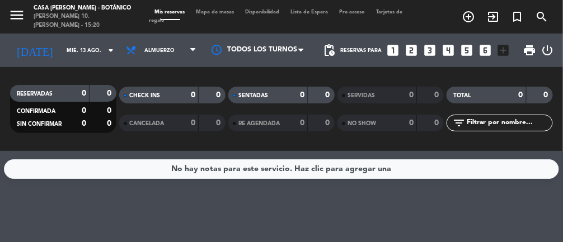
click at [61, 50] on input "mié. 13 ago." at bounding box center [97, 50] width 72 height 17
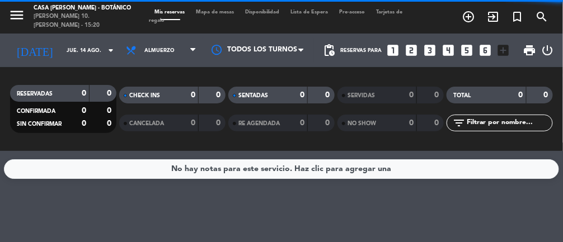
click at [64, 50] on input "jue. 14 ago." at bounding box center [97, 50] width 72 height 17
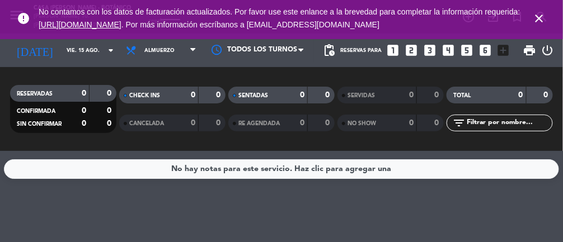
click at [61, 48] on input "vie. 15 ago." at bounding box center [97, 50] width 72 height 17
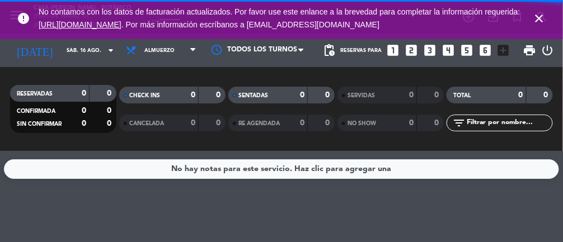
click at [544, 21] on icon "close" at bounding box center [539, 18] width 13 height 13
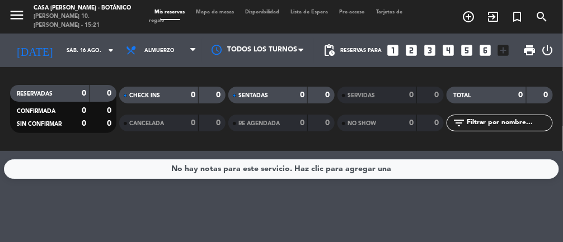
click at [61, 51] on input "sáb. 16 ago." at bounding box center [97, 50] width 72 height 17
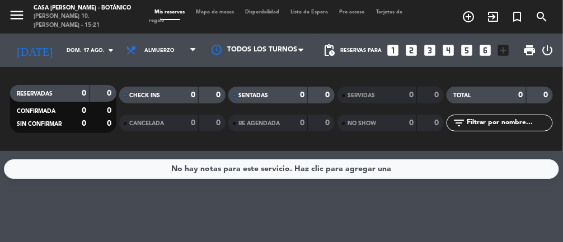
click at [68, 42] on input "dom. 17 ago." at bounding box center [97, 50] width 72 height 17
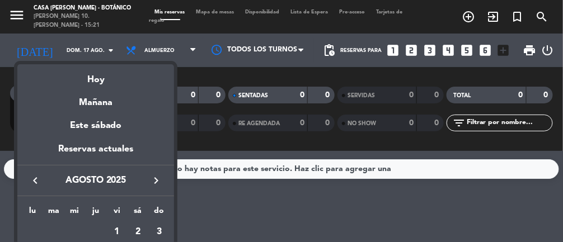
click at [76, 77] on div "Hoy" at bounding box center [95, 75] width 157 height 23
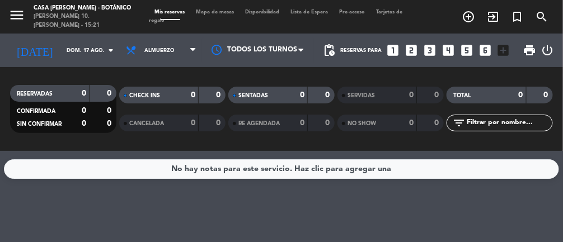
type input "dom. 10 ago."
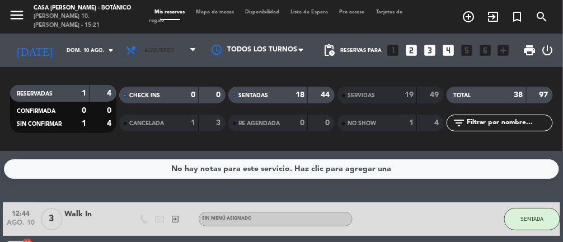
click at [144, 48] on span "Almuerzo" at bounding box center [159, 51] width 30 height 6
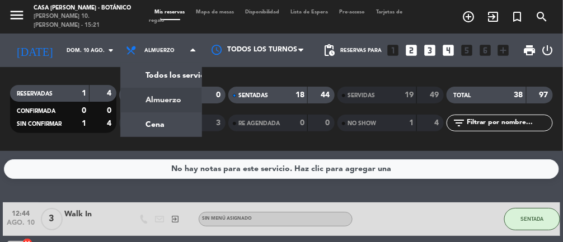
click at [147, 124] on div "menu Casa [PERSON_NAME] - Botánico [PERSON_NAME] 10. [PERSON_NAME] - 15:21 Mis …" at bounding box center [281, 75] width 563 height 151
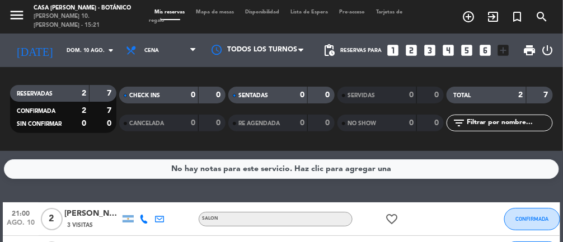
click at [209, 13] on span "Mapa de mesas" at bounding box center [215, 12] width 49 height 5
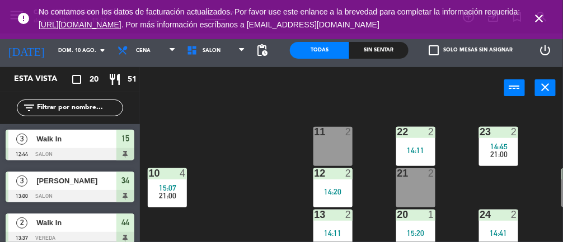
click at [329, 192] on div "14:20" at bounding box center [333, 192] width 39 height 8
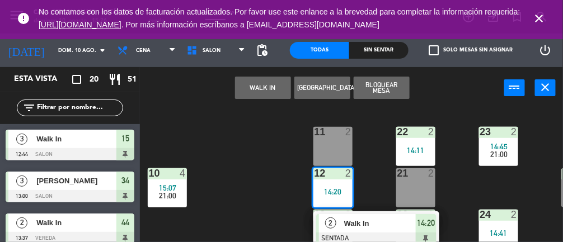
click at [377, 238] on div at bounding box center [376, 239] width 120 height 12
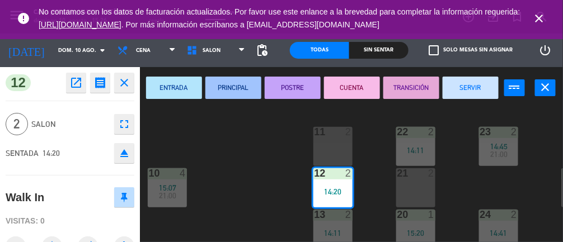
click at [467, 96] on button "SERVIR" at bounding box center [471, 88] width 56 height 22
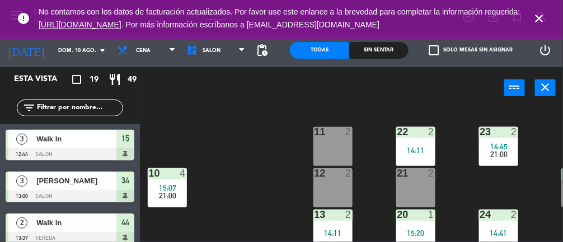
click at [398, 134] on div "22" at bounding box center [398, 132] width 1 height 10
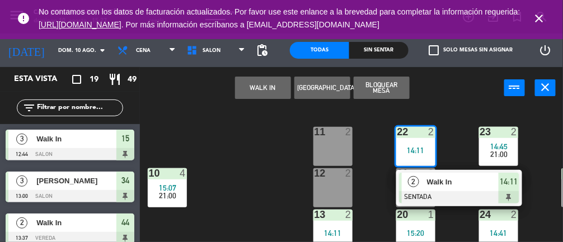
click at [442, 218] on div "1" at bounding box center [434, 215] width 18 height 10
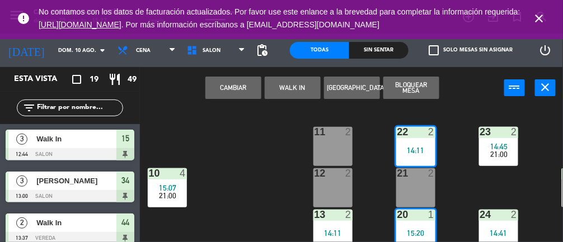
click at [424, 147] on div "14:11" at bounding box center [415, 151] width 39 height 8
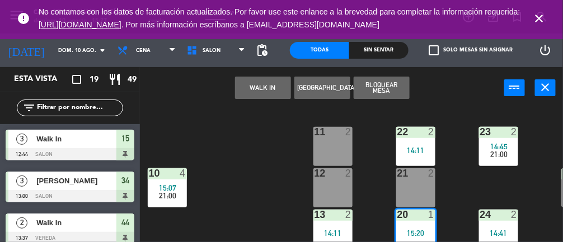
click at [416, 230] on div "15:20" at bounding box center [415, 234] width 39 height 8
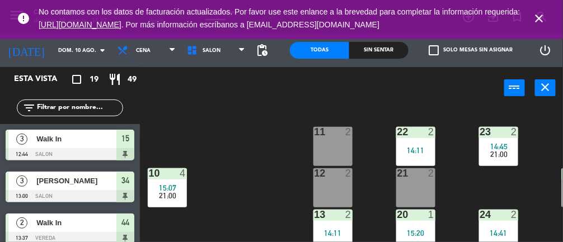
click at [414, 140] on div "22 2 14:11" at bounding box center [415, 146] width 39 height 39
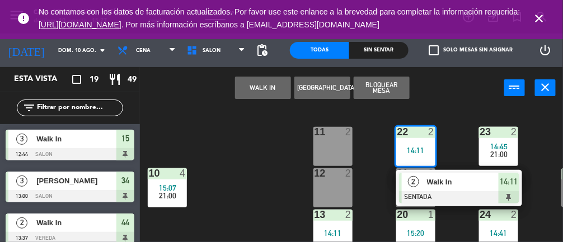
click at [466, 195] on div at bounding box center [459, 197] width 120 height 12
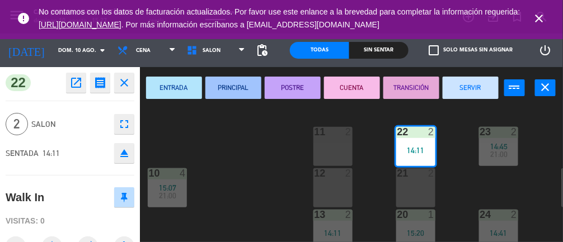
click at [494, 90] on button "SERVIR" at bounding box center [471, 88] width 56 height 22
click at [543, 20] on icon "close" at bounding box center [539, 18] width 13 height 13
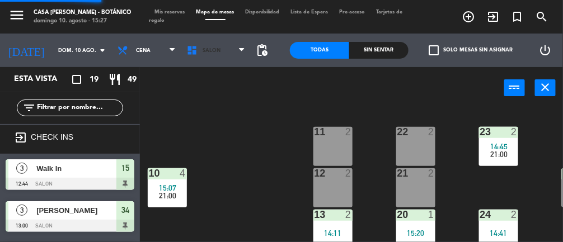
click at [220, 47] on span "SALON" at bounding box center [215, 50] width 69 height 25
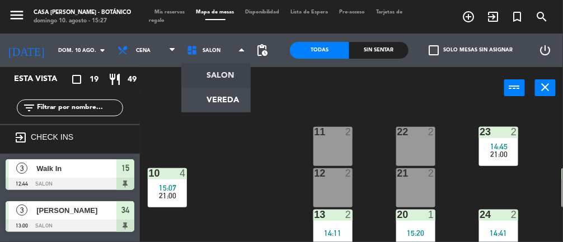
click at [233, 106] on ng-component "menu Casa [PERSON_NAME] - Botánico [PERSON_NAME] 10. [PERSON_NAME] - 15:27 Mis …" at bounding box center [281, 121] width 563 height 242
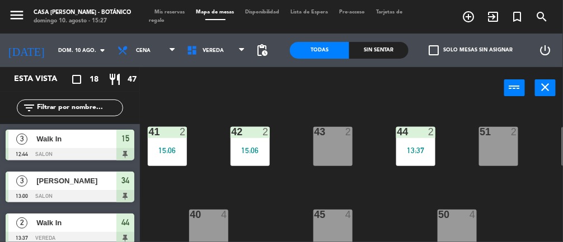
scroll to position [0, 294]
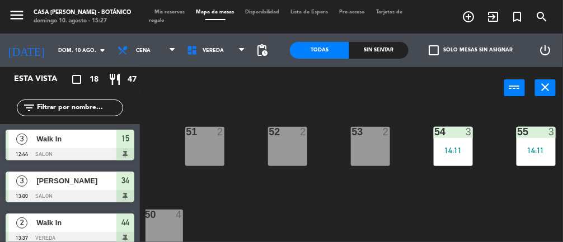
click at [450, 157] on div "54 3 14:11" at bounding box center [453, 146] width 39 height 39
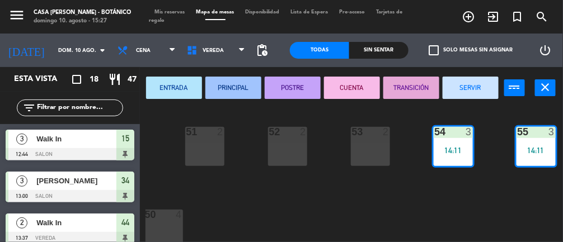
click at [473, 84] on button "SERVIR" at bounding box center [471, 88] width 56 height 22
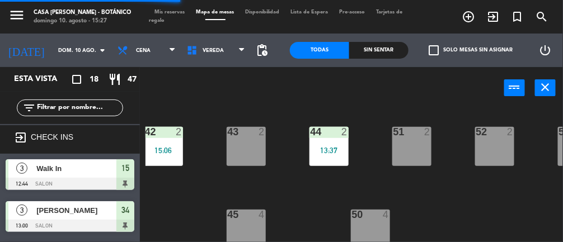
scroll to position [0, 84]
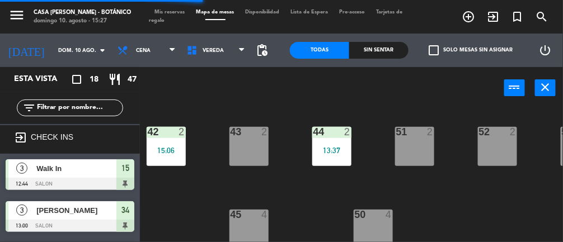
click at [329, 147] on div "13:37" at bounding box center [331, 151] width 39 height 8
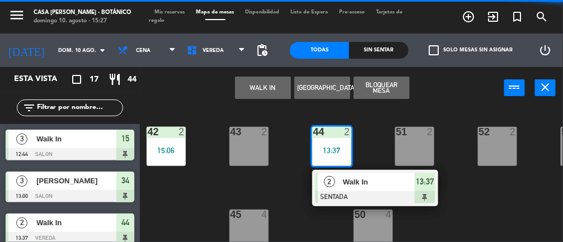
click at [332, 142] on div "44 2 13:37" at bounding box center [331, 146] width 39 height 39
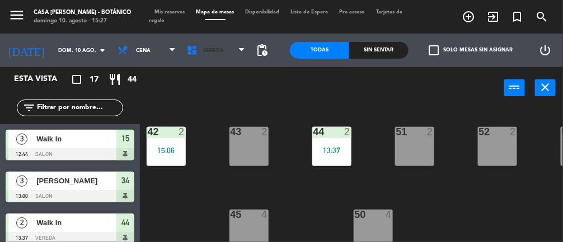
click at [226, 47] on span "VEREDA" at bounding box center [215, 50] width 69 height 25
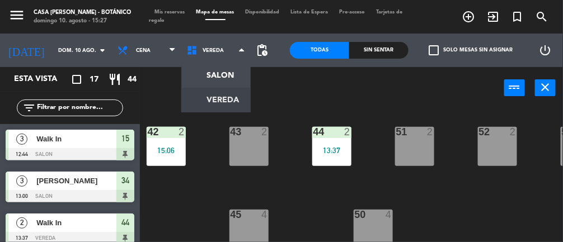
click at [226, 74] on ng-component "menu Casa [PERSON_NAME] - Botánico [PERSON_NAME] 10. [PERSON_NAME] - 15:27 Mis …" at bounding box center [281, 121] width 563 height 242
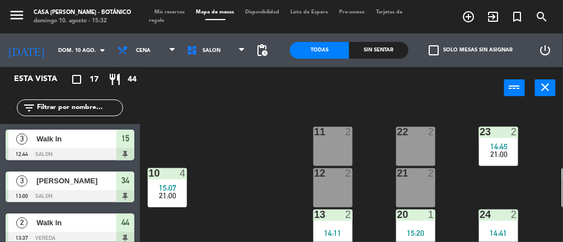
scroll to position [168, 0]
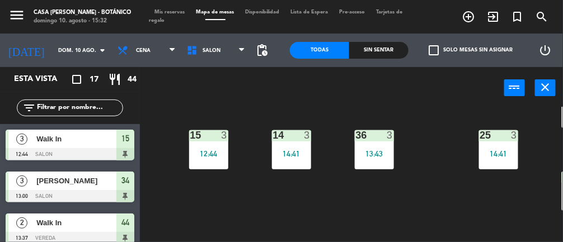
click at [490, 150] on div "14:41" at bounding box center [498, 154] width 39 height 8
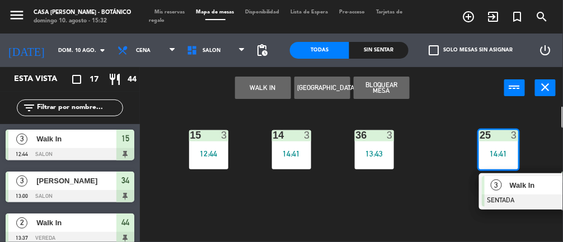
click at [508, 195] on div at bounding box center [542, 201] width 120 height 12
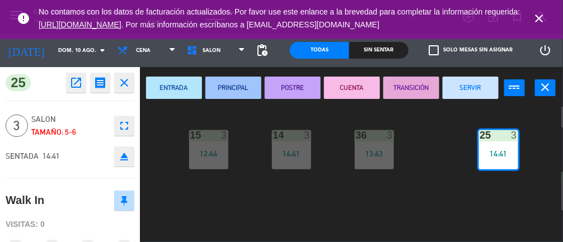
click at [472, 79] on button "SERVIR" at bounding box center [471, 88] width 56 height 22
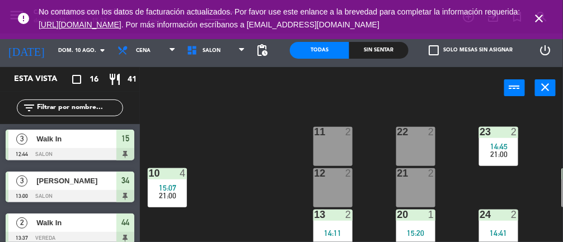
scroll to position [0, 45]
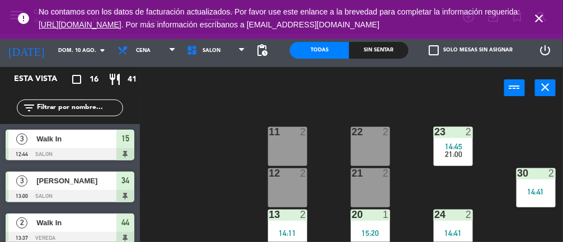
click at [543, 185] on div "30 2 14:41" at bounding box center [536, 188] width 39 height 39
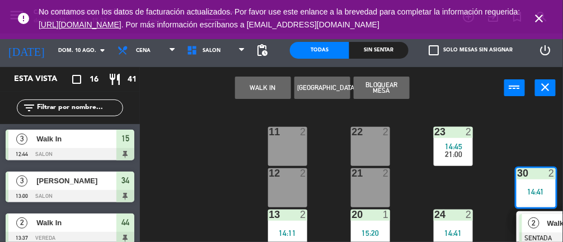
click at [536, 220] on span "2" at bounding box center [534, 223] width 11 height 11
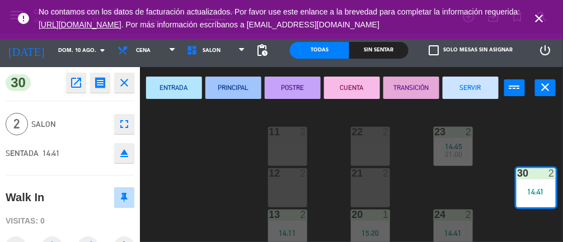
click at [484, 87] on button "SERVIR" at bounding box center [471, 88] width 56 height 22
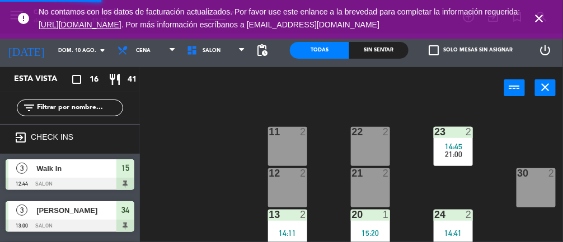
scroll to position [0, 0]
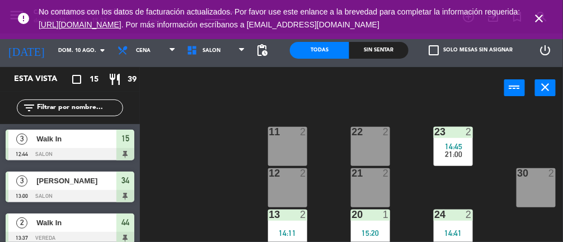
click at [451, 230] on div "14:41" at bounding box center [453, 234] width 39 height 8
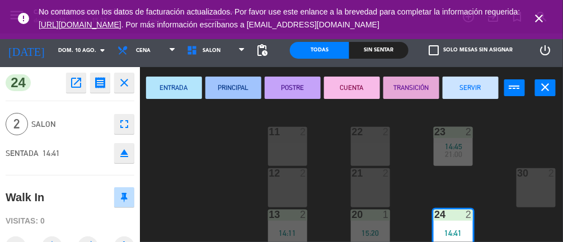
click at [464, 92] on button "SERVIR" at bounding box center [471, 88] width 56 height 22
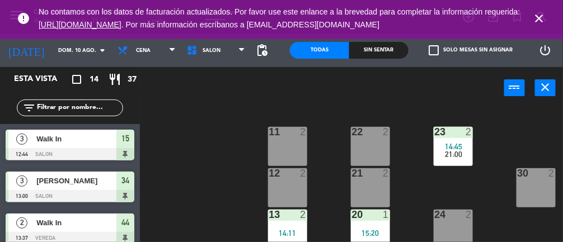
click at [371, 135] on div at bounding box center [370, 132] width 18 height 10
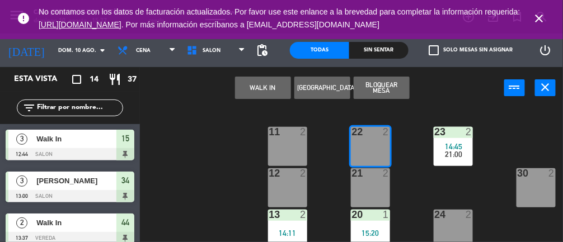
click at [242, 97] on button "WALK IN" at bounding box center [263, 88] width 56 height 22
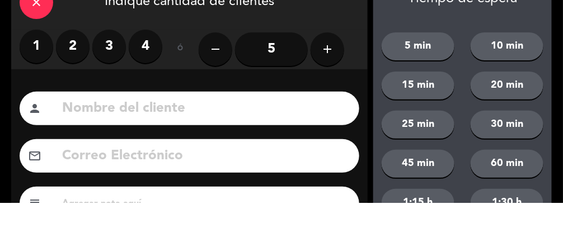
click at [52, 90] on label "1" at bounding box center [37, 86] width 34 height 34
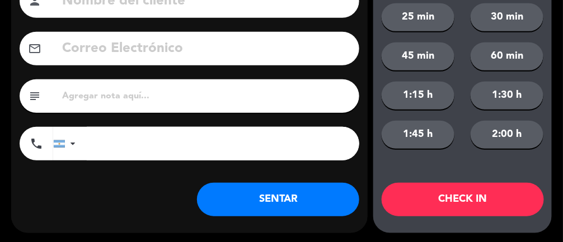
scroll to position [149, 0]
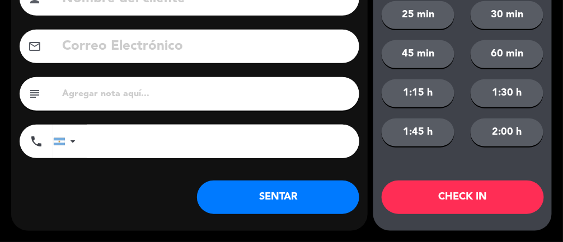
click at [256, 191] on button "SENTAR" at bounding box center [278, 198] width 162 height 34
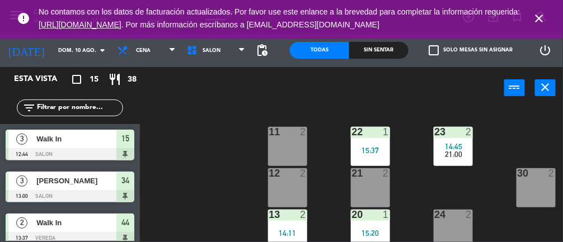
click at [450, 140] on div "23 2 14:45 21:00" at bounding box center [453, 146] width 39 height 39
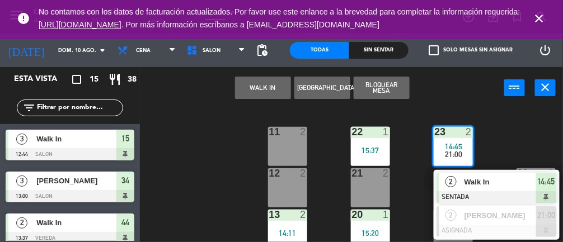
click at [453, 185] on span "2" at bounding box center [451, 181] width 11 height 11
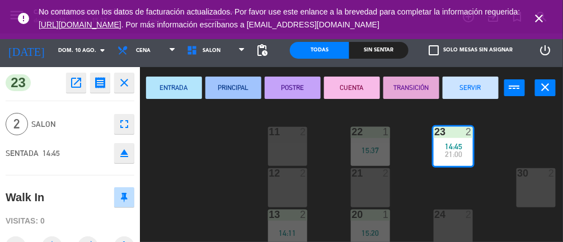
click at [470, 92] on button "SERVIR" at bounding box center [471, 88] width 56 height 22
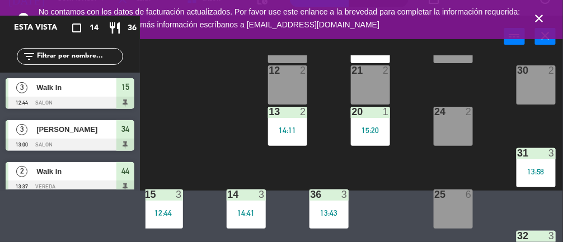
scroll to position [57, 45]
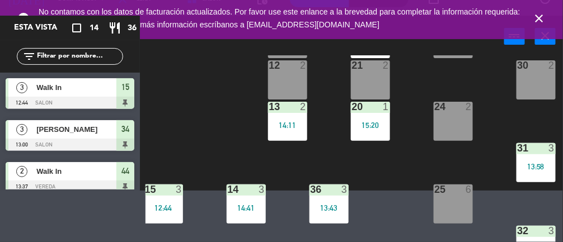
click at [545, 152] on div "3" at bounding box center [554, 148] width 18 height 10
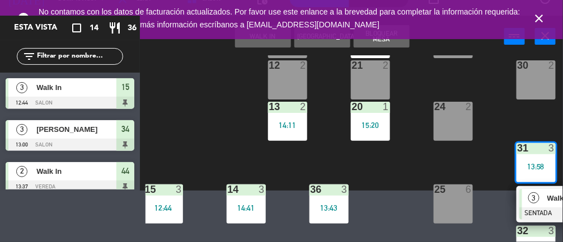
click at [537, 202] on span "3" at bounding box center [534, 198] width 11 height 11
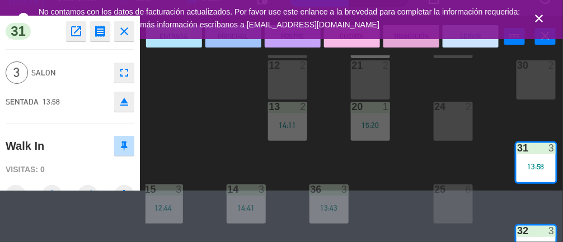
click at [466, 44] on button "SERVIR" at bounding box center [471, 36] width 56 height 22
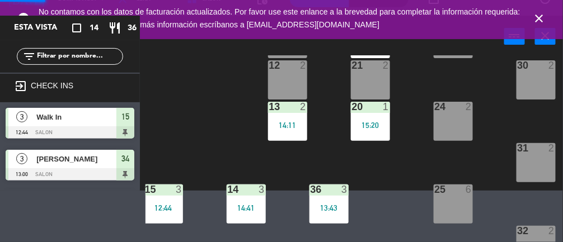
scroll to position [52, 0]
click at [546, 14] on icon "close" at bounding box center [539, 18] width 13 height 13
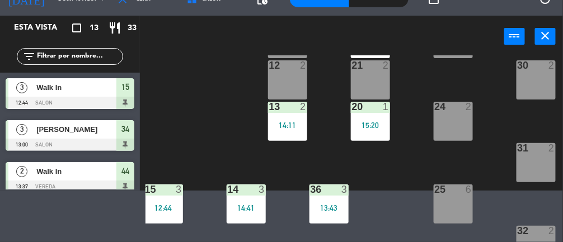
click at [295, 122] on div "14:11" at bounding box center [287, 126] width 39 height 8
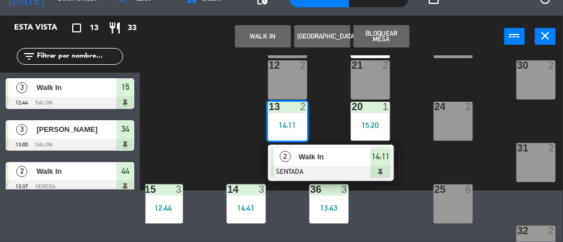
click at [357, 166] on div at bounding box center [331, 172] width 120 height 12
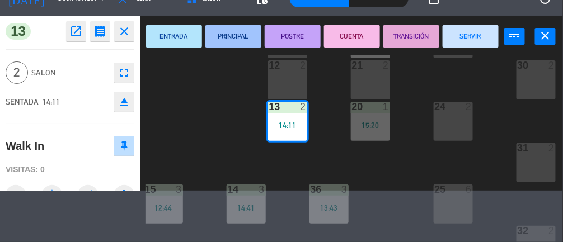
click at [489, 38] on button "SERVIR" at bounding box center [471, 36] width 56 height 22
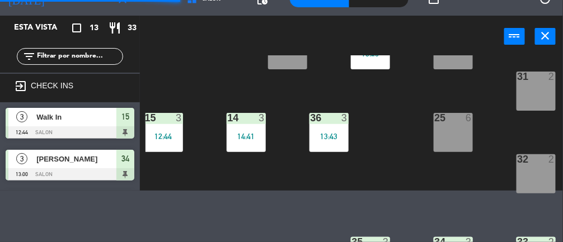
scroll to position [131, 45]
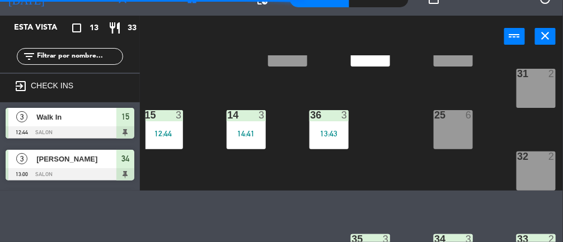
click at [323, 136] on div "13:43" at bounding box center [329, 134] width 39 height 8
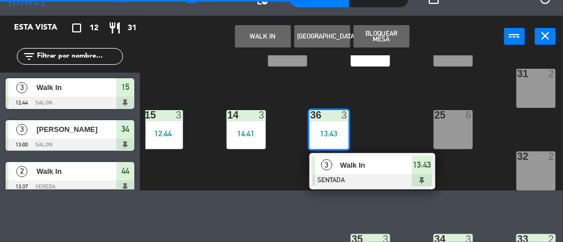
click at [333, 175] on div at bounding box center [372, 181] width 120 height 12
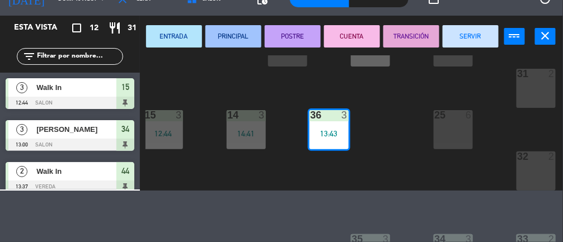
click at [465, 34] on button "SERVIR" at bounding box center [471, 36] width 56 height 22
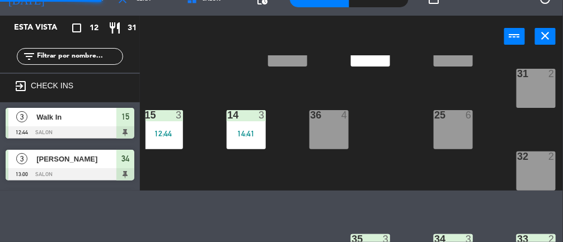
scroll to position [52, 0]
click at [247, 136] on div "14:41" at bounding box center [246, 134] width 39 height 8
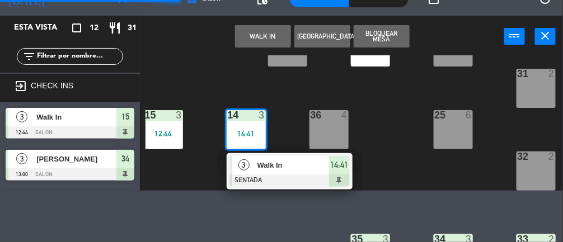
click at [281, 172] on div "Walk In" at bounding box center [292, 165] width 73 height 18
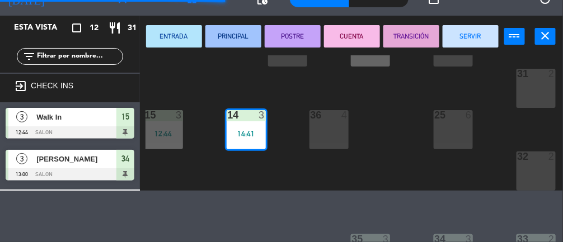
click at [463, 39] on button "SERVIR" at bounding box center [471, 36] width 56 height 22
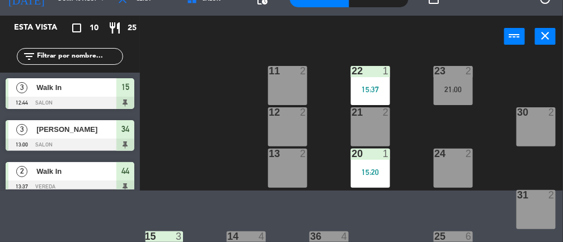
scroll to position [0, 45]
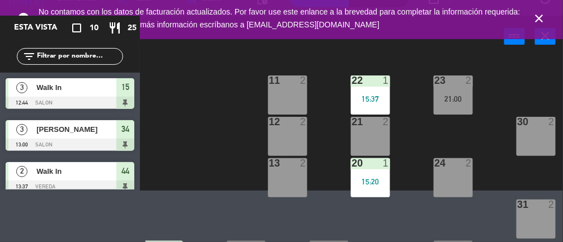
click at [461, 97] on div "21:00" at bounding box center [453, 99] width 39 height 8
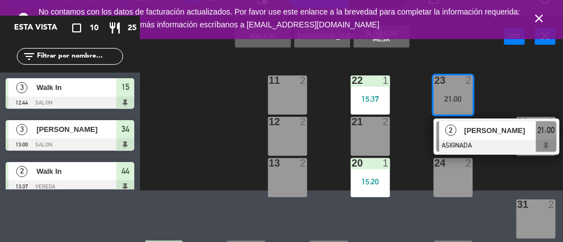
click at [543, 18] on icon "close" at bounding box center [539, 18] width 13 height 13
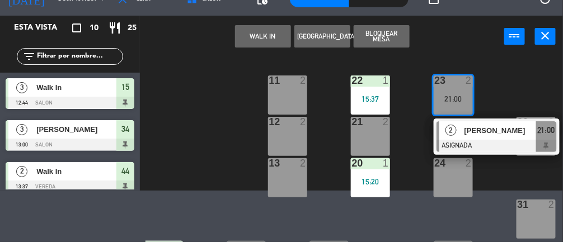
click at [247, 39] on button "WALK IN" at bounding box center [263, 36] width 56 height 22
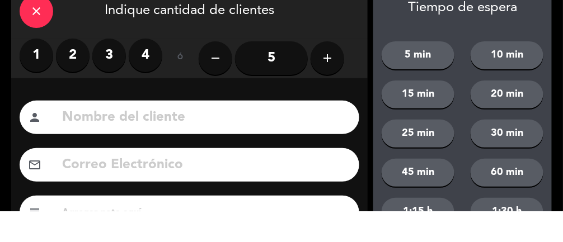
click at [67, 78] on label "2" at bounding box center [73, 86] width 34 height 34
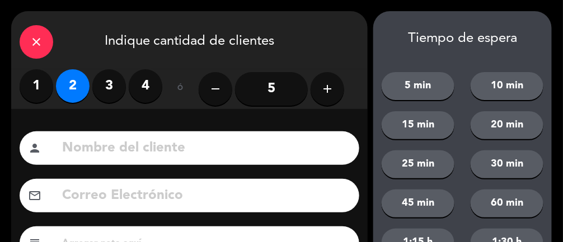
scroll to position [149, 0]
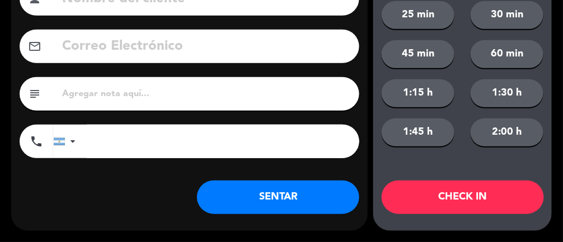
click at [320, 199] on button "SENTAR" at bounding box center [278, 198] width 162 height 34
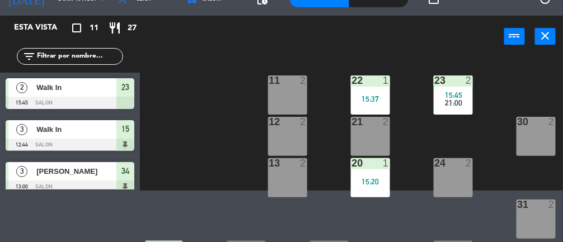
click at [535, 126] on div at bounding box center [536, 122] width 18 height 10
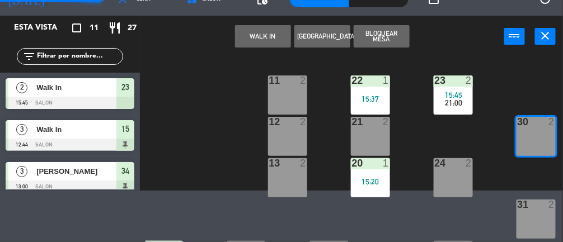
click at [253, 40] on button "WALK IN" at bounding box center [263, 36] width 56 height 22
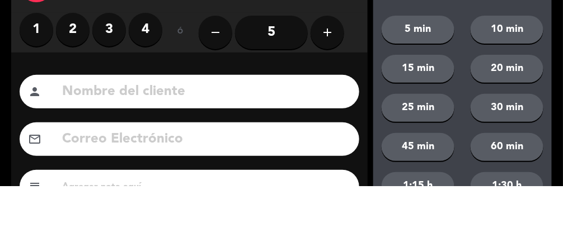
click at [71, 96] on label "2" at bounding box center [73, 86] width 34 height 34
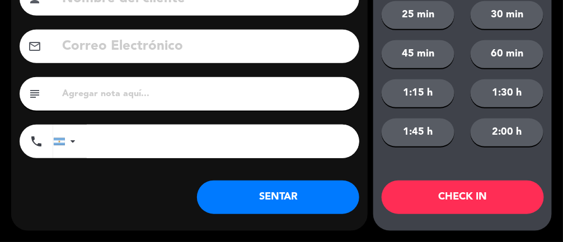
click at [262, 201] on button "SENTAR" at bounding box center [278, 198] width 162 height 34
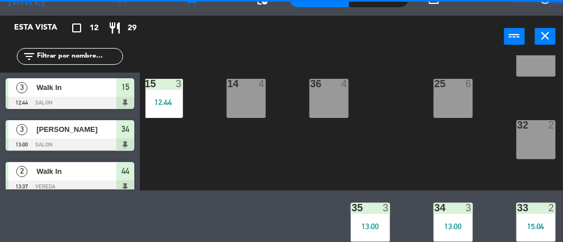
scroll to position [0, 45]
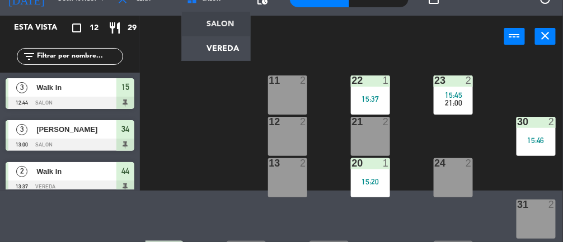
click at [206, 49] on ng-component "menu Casa [PERSON_NAME] - Botánico [PERSON_NAME] 10. [PERSON_NAME] - 15:48 Mis …" at bounding box center [281, 69] width 563 height 242
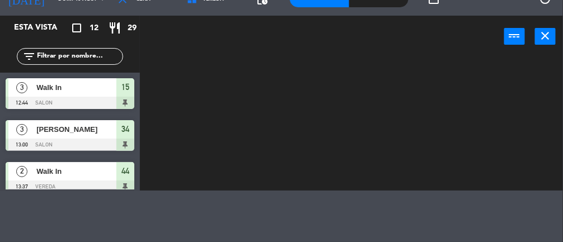
scroll to position [39, 0]
